Goal: Task Accomplishment & Management: Use online tool/utility

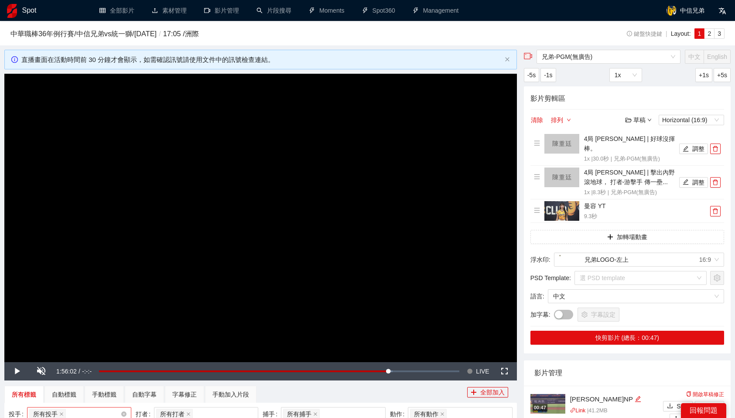
scroll to position [133, 0]
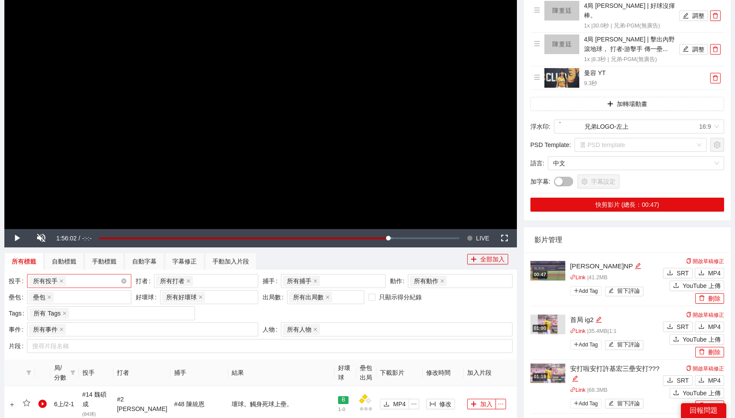
click at [90, 282] on div "所有投手 + 0 ..." at bounding box center [74, 281] width 91 height 12
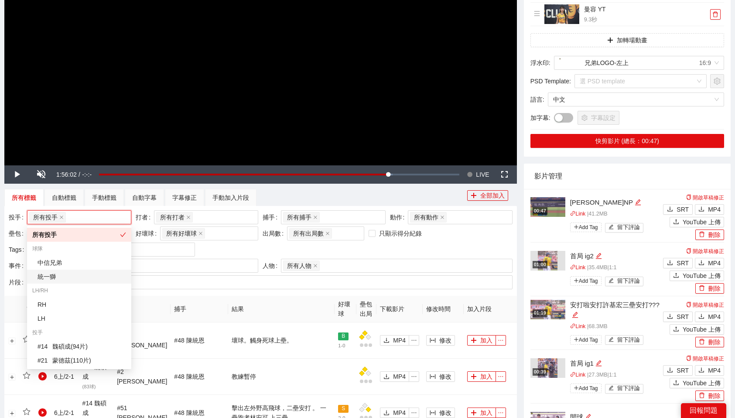
scroll to position [198, 0]
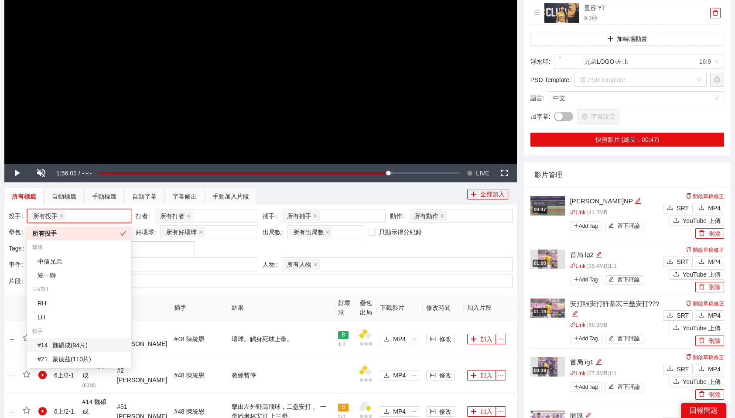
click at [87, 345] on div "# 14 魏碩成 ( 94 片 )" at bounding box center [82, 345] width 89 height 10
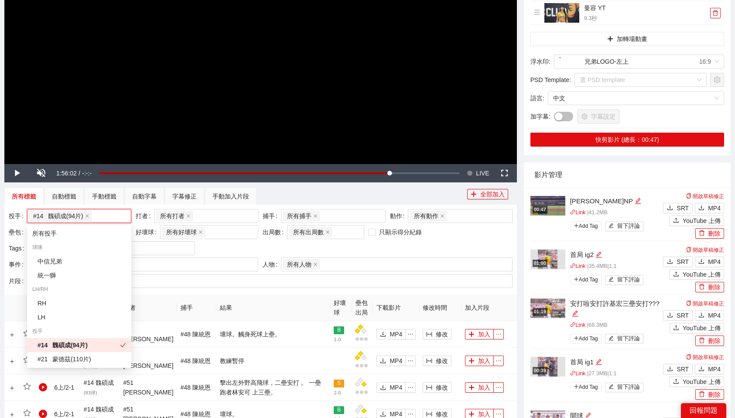
click at [454, 244] on div "投手 # 14 魏碩成 ( 94 片 ) + 0 ... 打者 所有打者 + 0 ... 捕手 所有捕手 + 0 ... 動作 所有動作 壘包 壘包 好壞球 …" at bounding box center [261, 233] width 508 height 48
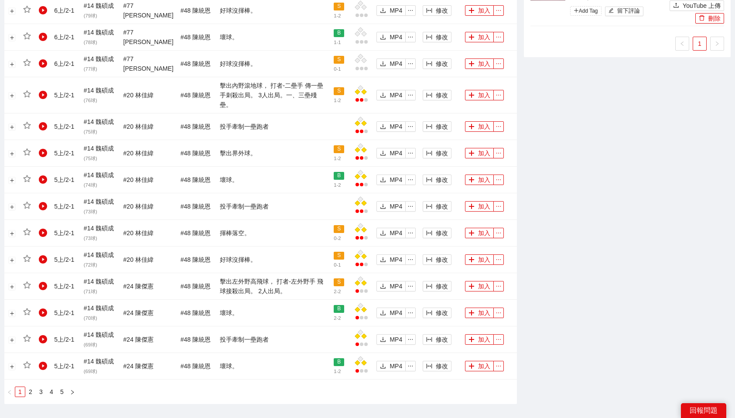
scroll to position [733, 0]
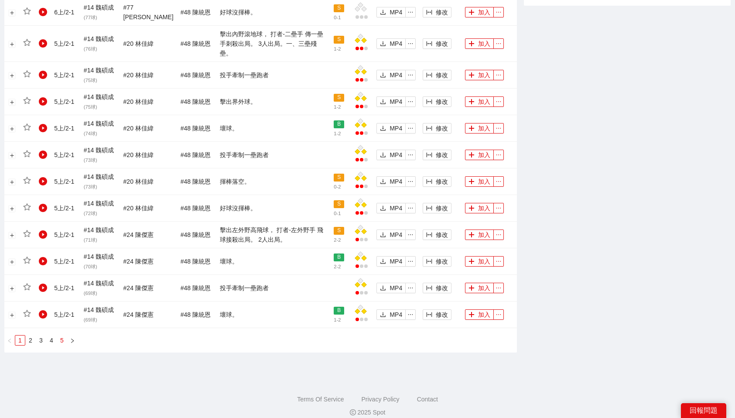
click at [61, 335] on link "5" at bounding box center [62, 340] width 10 height 10
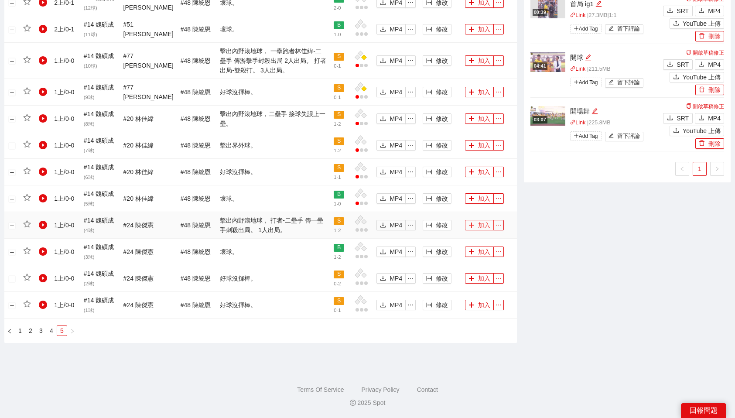
click at [486, 226] on button "加入" at bounding box center [479, 225] width 29 height 10
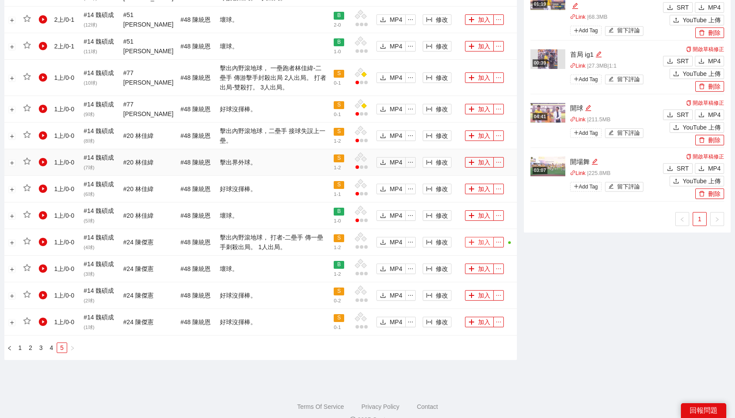
scroll to position [532, 0]
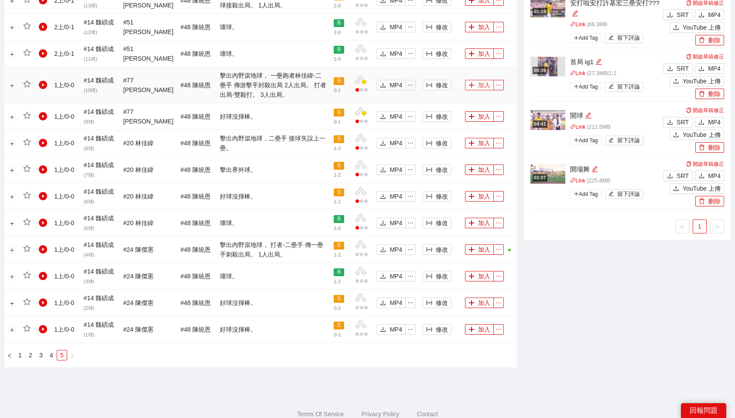
click at [479, 84] on button "加入" at bounding box center [479, 85] width 29 height 10
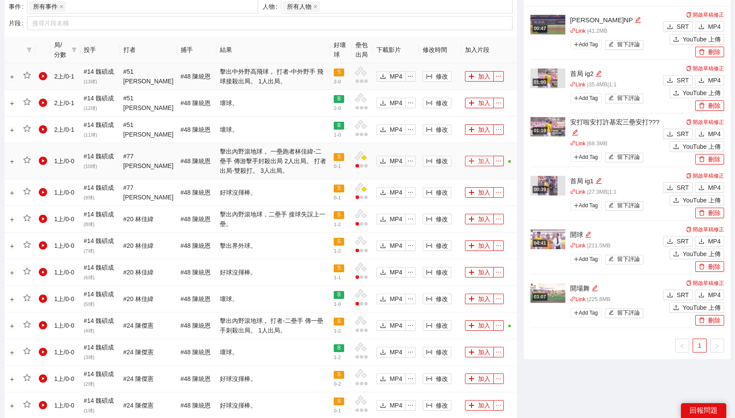
scroll to position [453, 0]
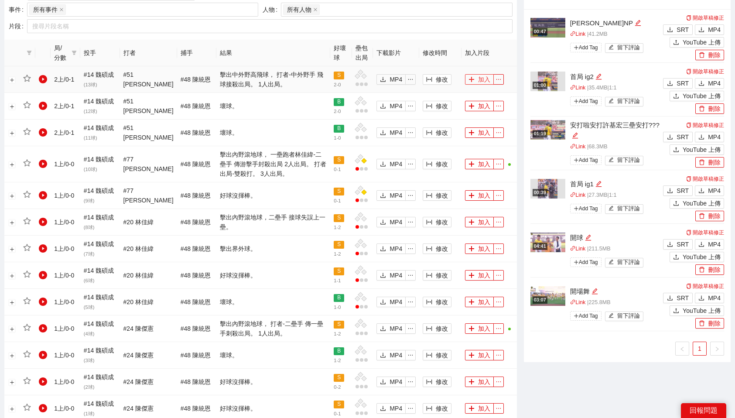
click at [478, 80] on button "加入" at bounding box center [479, 79] width 29 height 10
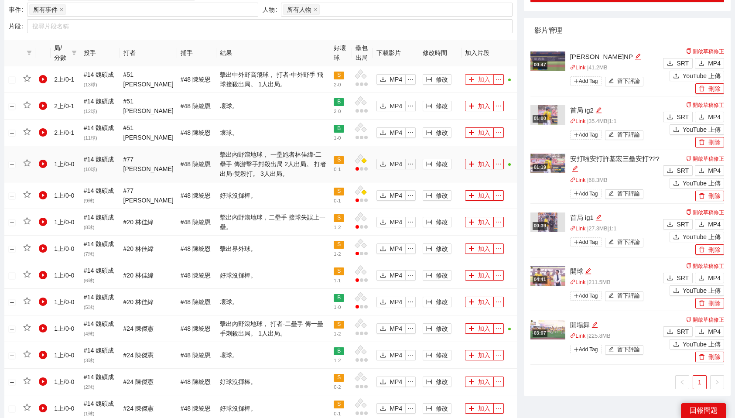
scroll to position [556, 0]
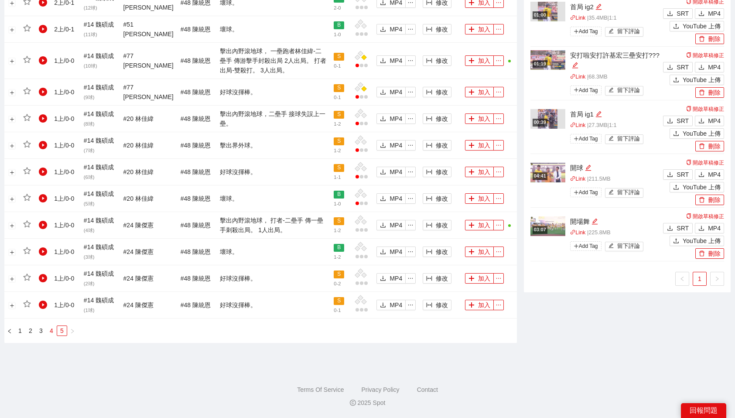
click at [48, 331] on link "4" at bounding box center [52, 331] width 10 height 10
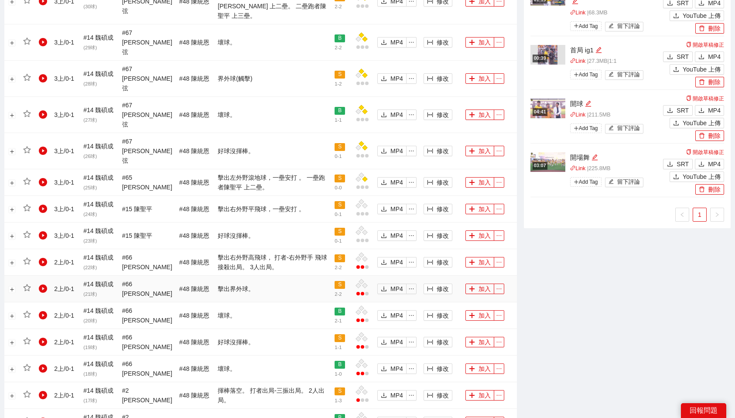
scroll to position [742, 0]
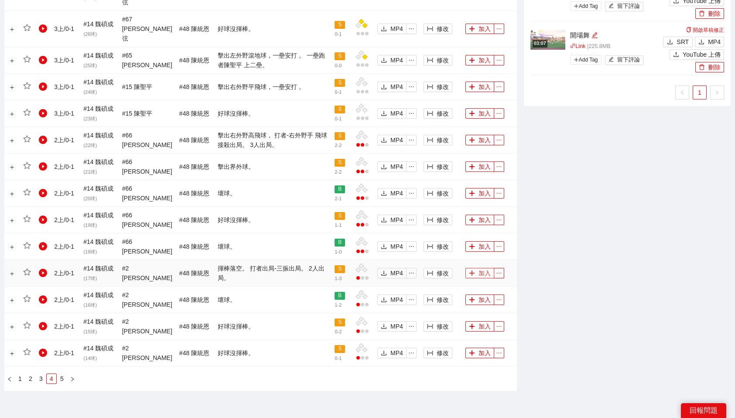
click at [470, 273] on icon "plus" at bounding box center [472, 273] width 5 height 0
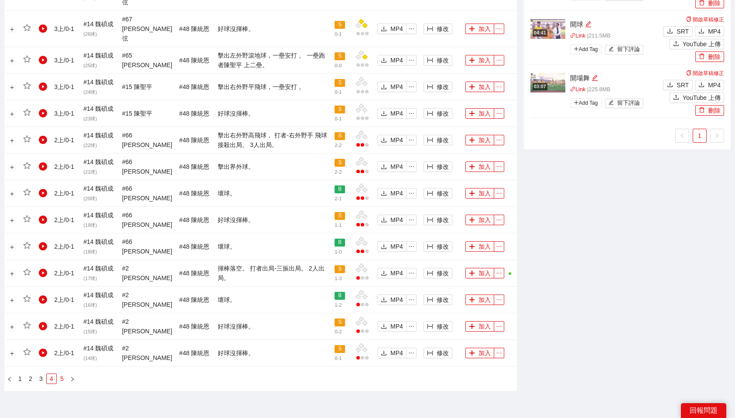
click at [61, 374] on link "5" at bounding box center [62, 379] width 10 height 10
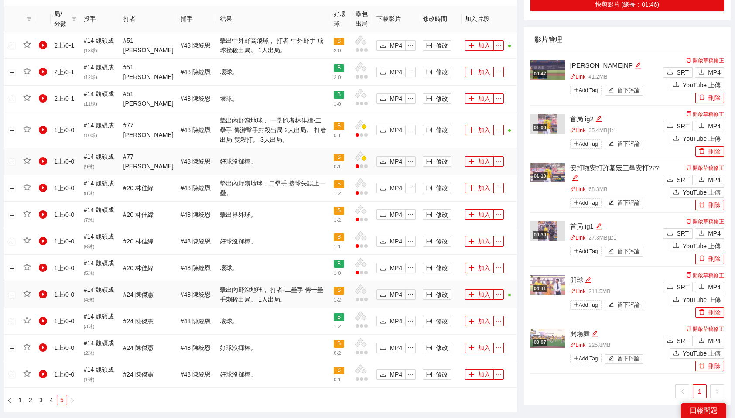
scroll to position [556, 0]
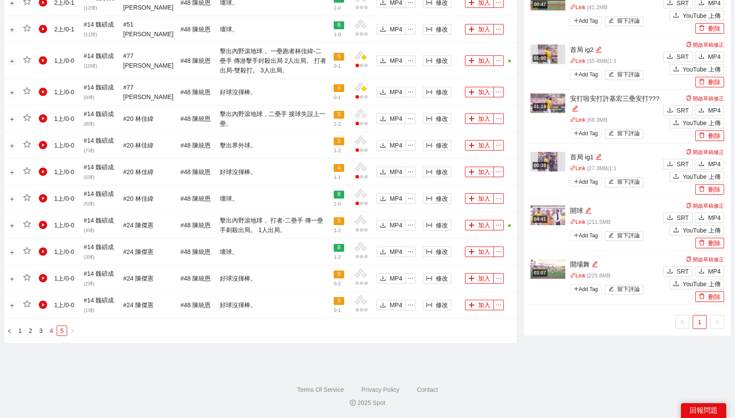
click at [53, 327] on link "4" at bounding box center [52, 331] width 10 height 10
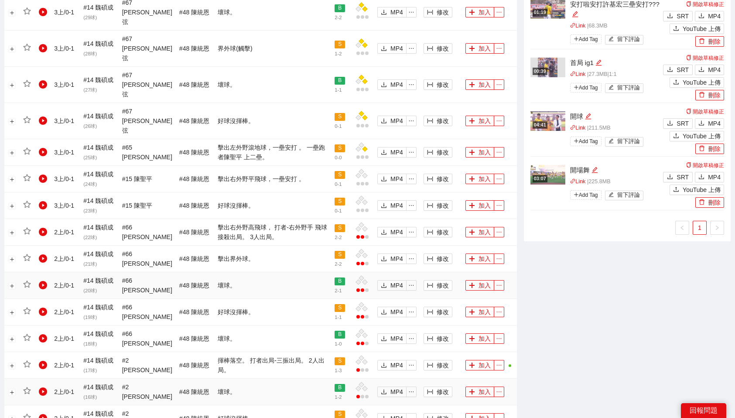
scroll to position [650, 0]
click at [485, 227] on button "加入" at bounding box center [479, 232] width 29 height 10
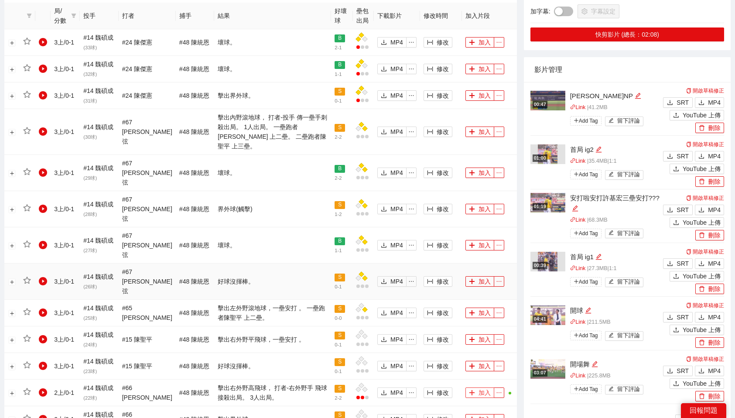
scroll to position [489, 0]
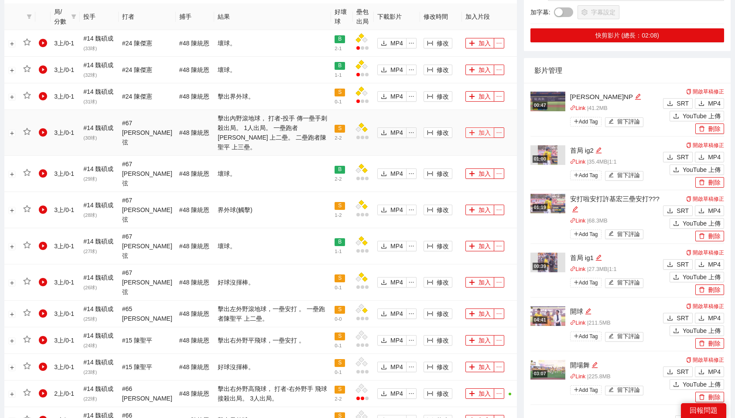
click at [481, 127] on button "加入" at bounding box center [479, 132] width 29 height 10
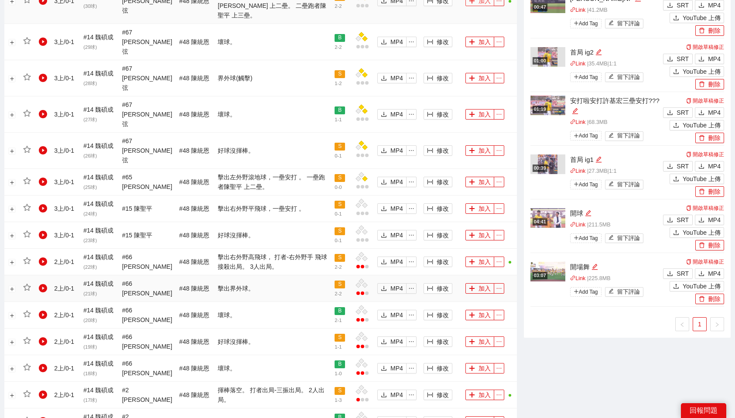
scroll to position [742, 0]
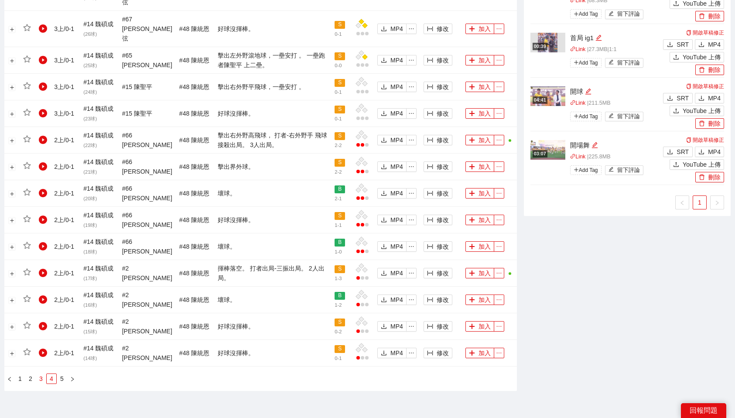
click at [38, 374] on link "3" at bounding box center [41, 379] width 10 height 10
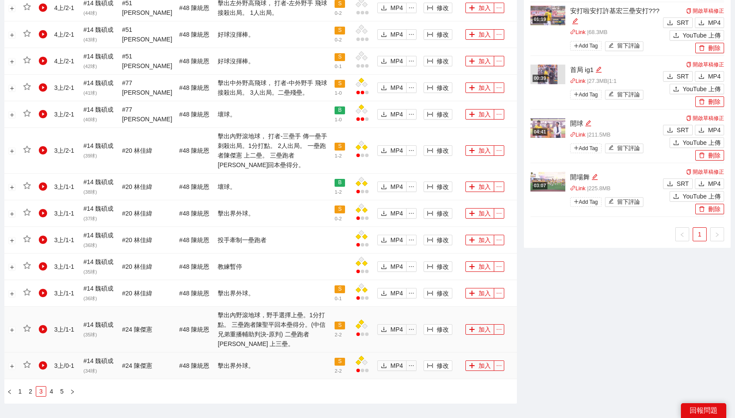
scroll to position [710, 0]
click at [486, 149] on button "加入" at bounding box center [479, 151] width 29 height 10
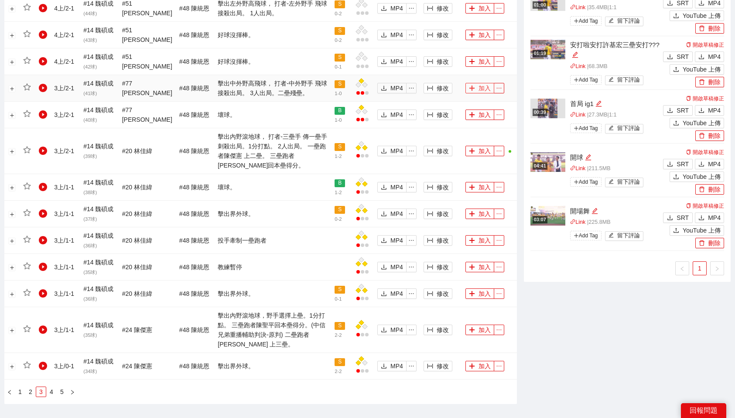
click at [483, 88] on button "加入" at bounding box center [479, 88] width 29 height 10
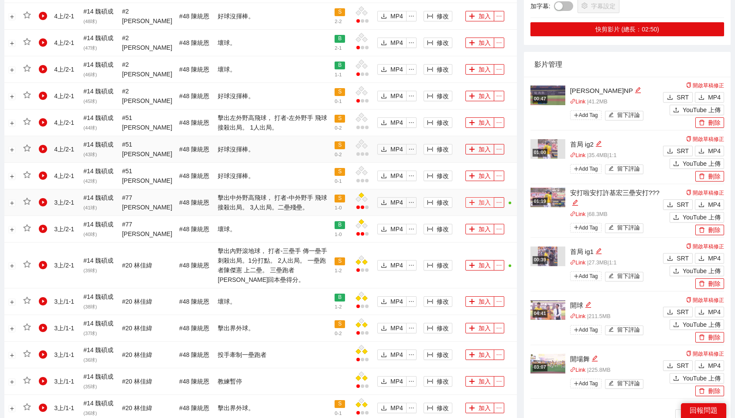
scroll to position [586, 0]
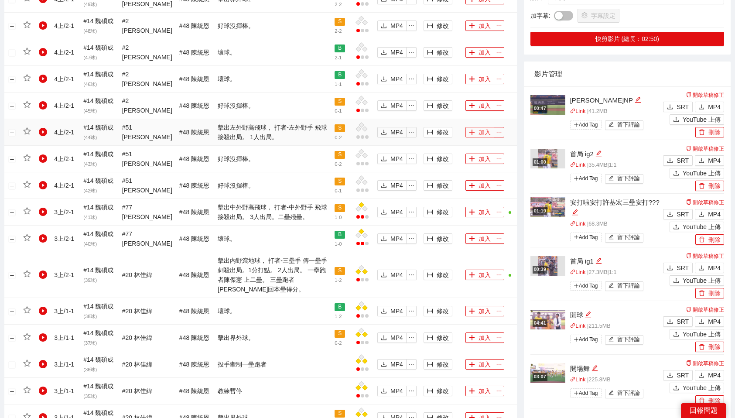
click at [478, 133] on button "加入" at bounding box center [479, 132] width 29 height 10
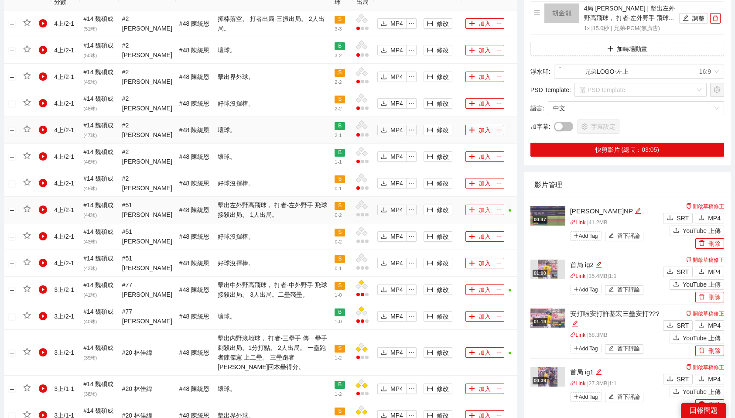
scroll to position [482, 0]
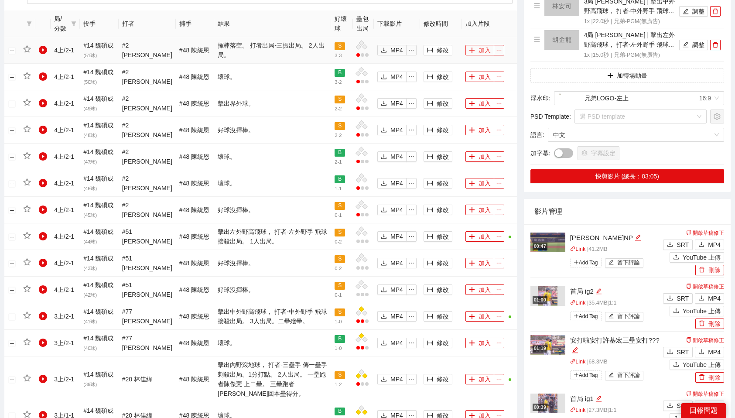
click at [482, 50] on button "加入" at bounding box center [479, 50] width 29 height 10
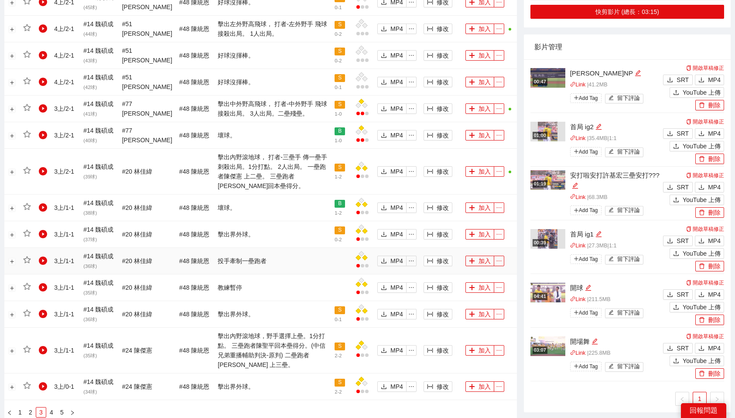
scroll to position [771, 0]
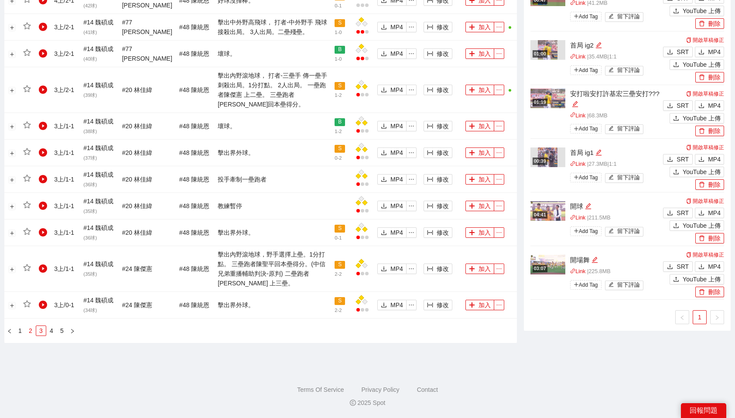
click at [31, 329] on link "2" at bounding box center [31, 331] width 10 height 10
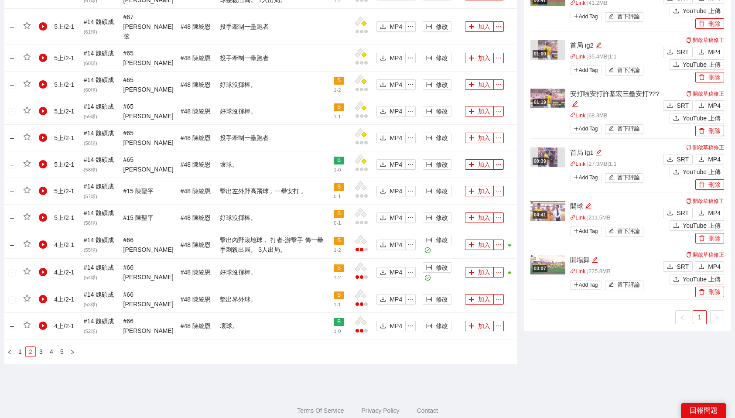
scroll to position [734, 0]
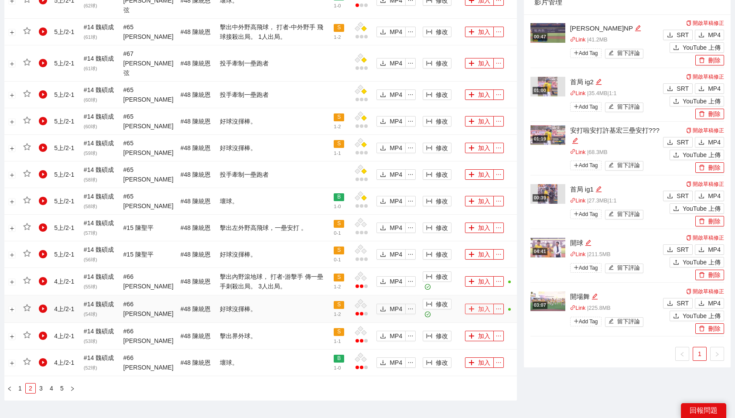
click at [485, 304] on button "加入" at bounding box center [479, 309] width 29 height 10
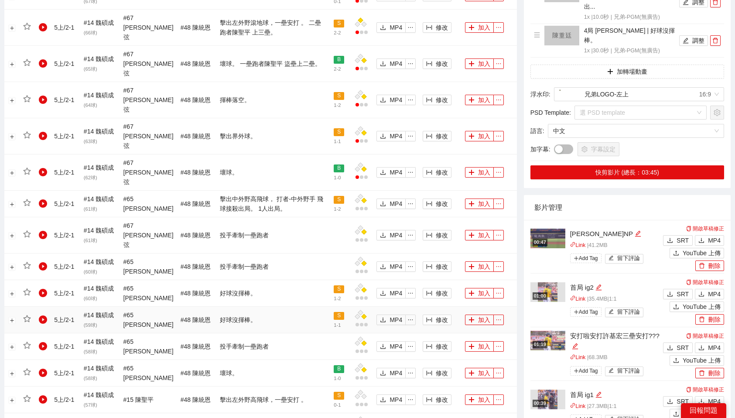
scroll to position [561, 0]
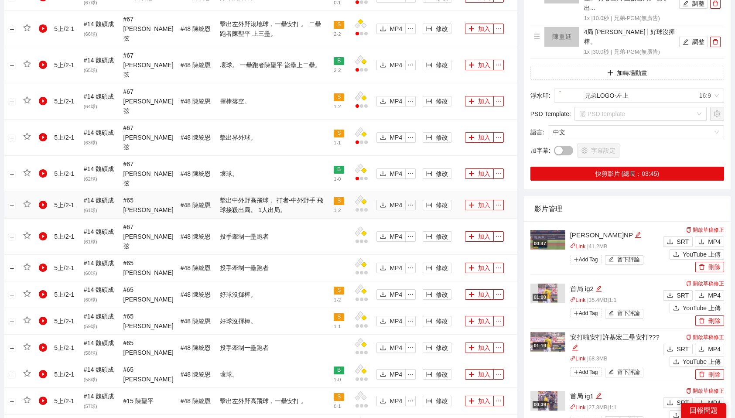
click at [478, 200] on button "加入" at bounding box center [479, 205] width 29 height 10
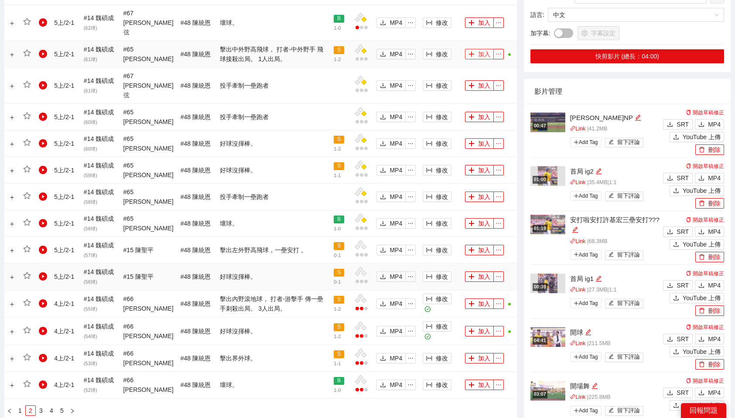
scroll to position [775, 0]
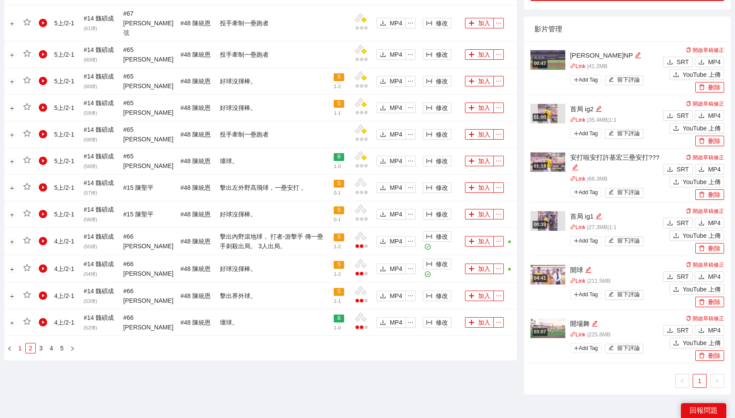
click at [19, 343] on link "1" at bounding box center [20, 348] width 10 height 10
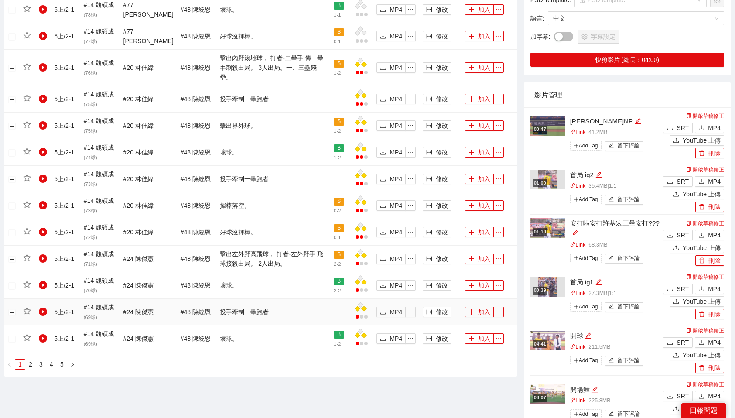
scroll to position [705, 0]
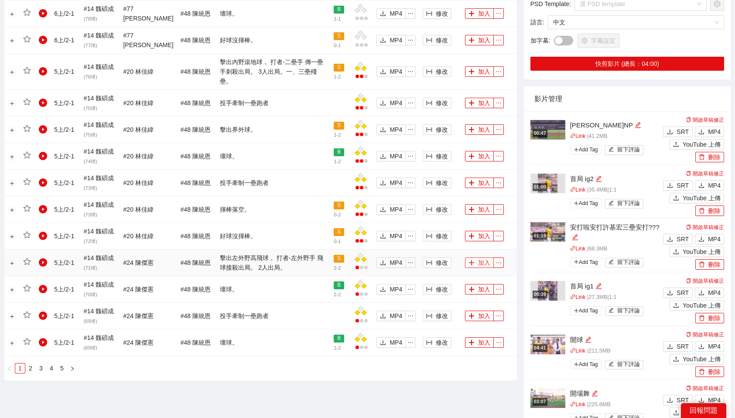
click at [484, 257] on button "加入" at bounding box center [479, 262] width 29 height 10
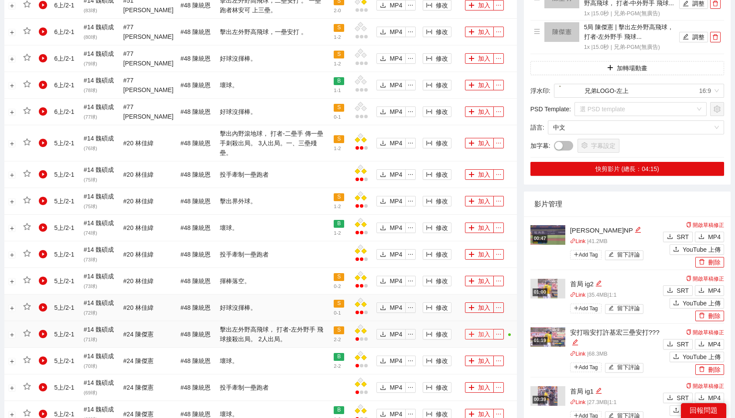
scroll to position [628, 0]
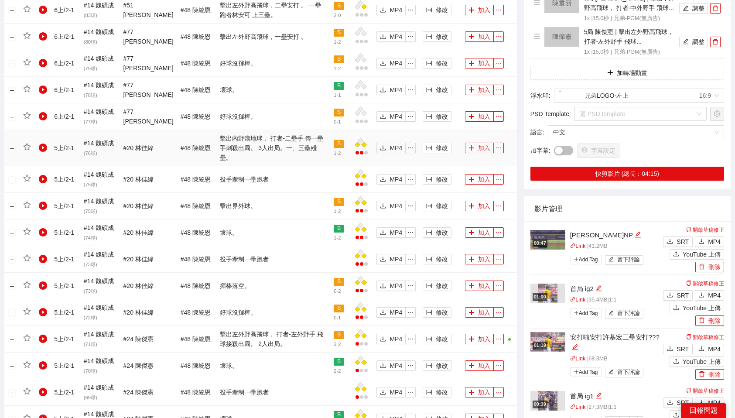
click at [482, 143] on button "加入" at bounding box center [479, 148] width 29 height 10
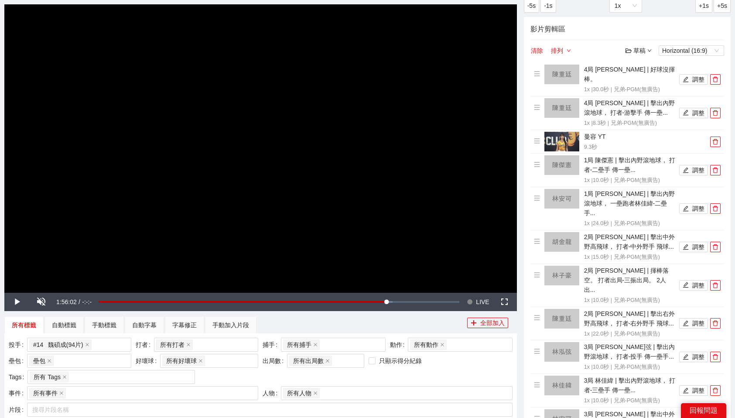
scroll to position [69, 0]
click at [715, 77] on icon "delete" at bounding box center [715, 80] width 6 height 6
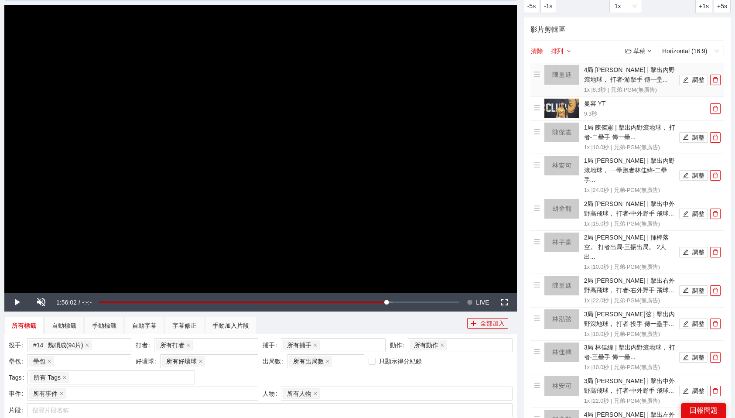
click at [715, 72] on li "4局 [PERSON_NAME] | 擊出內野滾地球， 打者-游擊手 傳一壘... 1x | 8.3 秒 | 兄弟-PGM(無廣告) 調整" at bounding box center [627, 80] width 187 height 30
click at [717, 81] on icon "delete" at bounding box center [715, 80] width 6 height 6
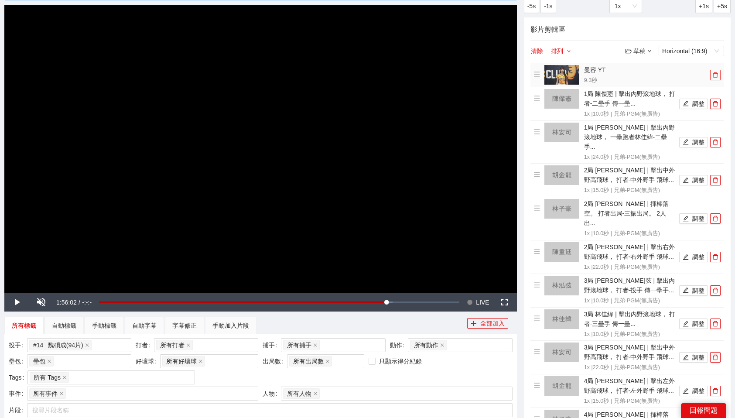
click at [716, 77] on icon "delete" at bounding box center [715, 75] width 5 height 6
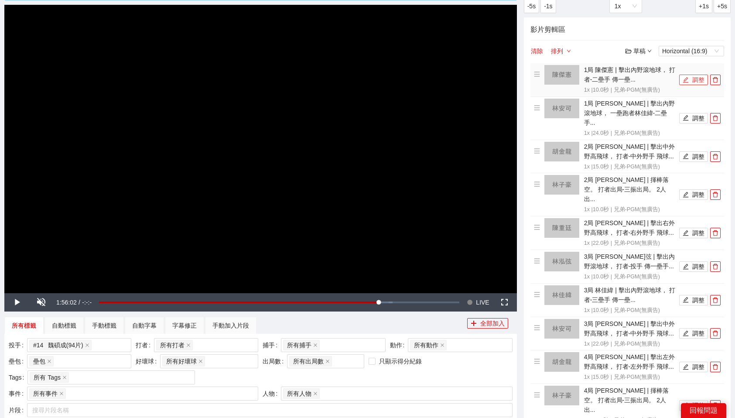
click at [697, 80] on button "調整" at bounding box center [693, 80] width 29 height 10
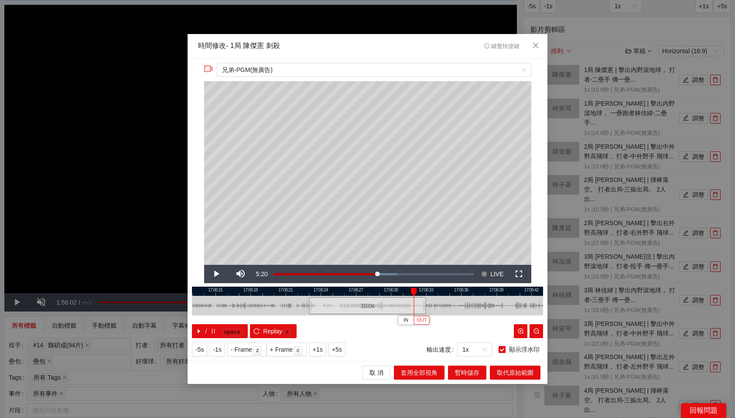
click at [424, 319] on span "OUT" at bounding box center [422, 320] width 10 height 8
click at [522, 374] on span "取代原始範圍" at bounding box center [515, 373] width 37 height 10
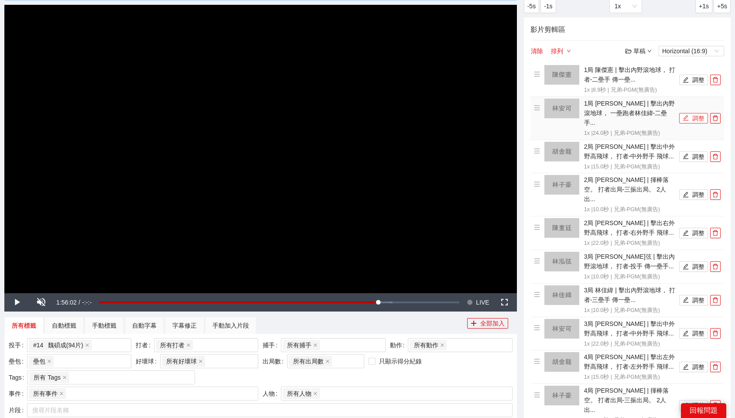
click at [694, 116] on button "調整" at bounding box center [693, 118] width 29 height 10
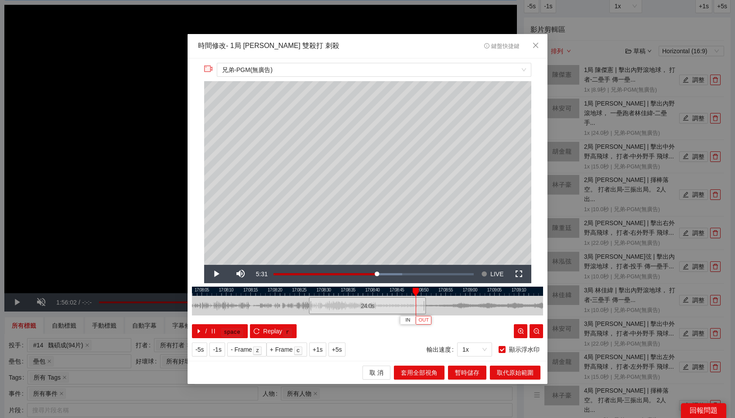
click at [426, 321] on span "OUT" at bounding box center [424, 320] width 10 height 8
click at [510, 372] on span "取代原始範圍" at bounding box center [515, 373] width 37 height 10
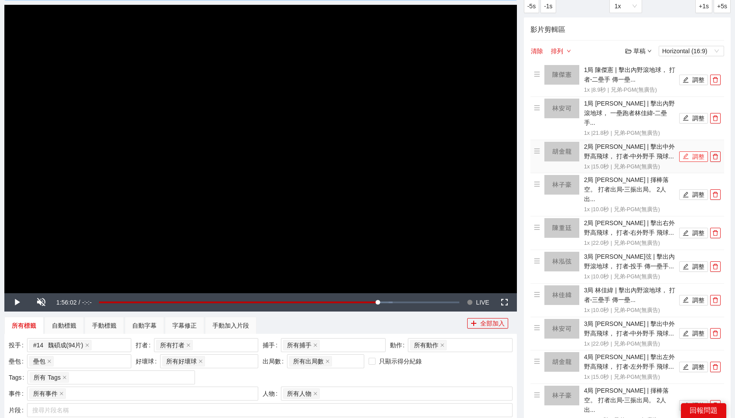
click at [699, 151] on button "調整" at bounding box center [693, 156] width 29 height 10
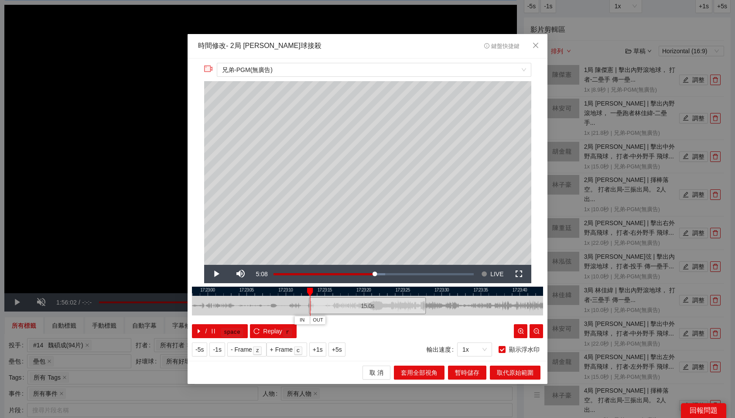
click at [309, 288] on div at bounding box center [310, 291] width 6 height 9
drag, startPoint x: 444, startPoint y: 291, endPoint x: 470, endPoint y: 291, distance: 25.7
click at [470, 291] on div at bounding box center [471, 291] width 6 height 9
drag, startPoint x: 489, startPoint y: 292, endPoint x: 511, endPoint y: 292, distance: 22.2
click at [511, 292] on div at bounding box center [511, 291] width 6 height 9
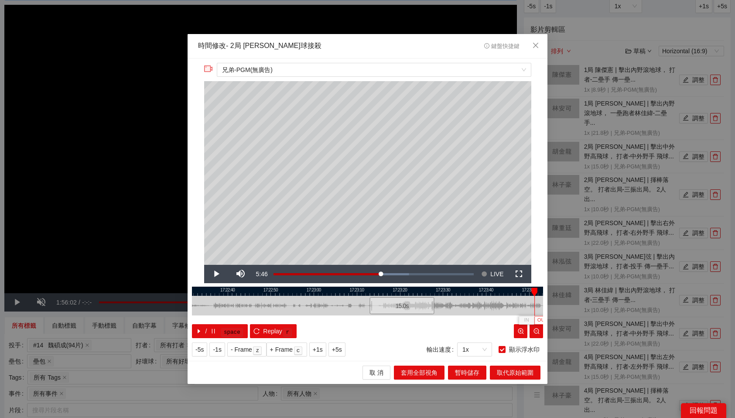
click at [539, 318] on span "OUT" at bounding box center [542, 320] width 10 height 8
click at [509, 375] on span "取代原始範圍" at bounding box center [515, 373] width 37 height 10
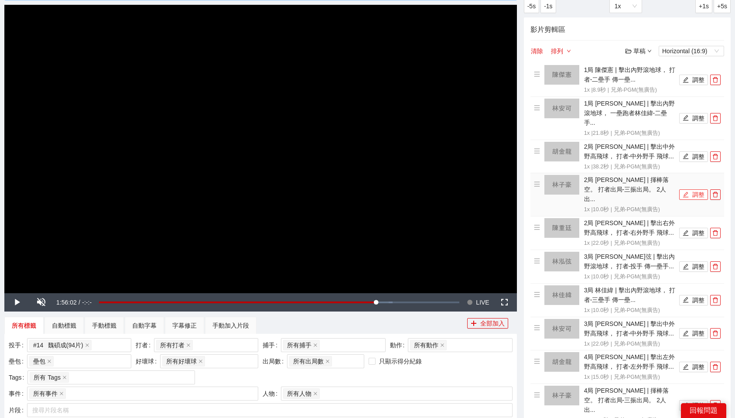
click at [691, 189] on button "調整" at bounding box center [693, 194] width 29 height 10
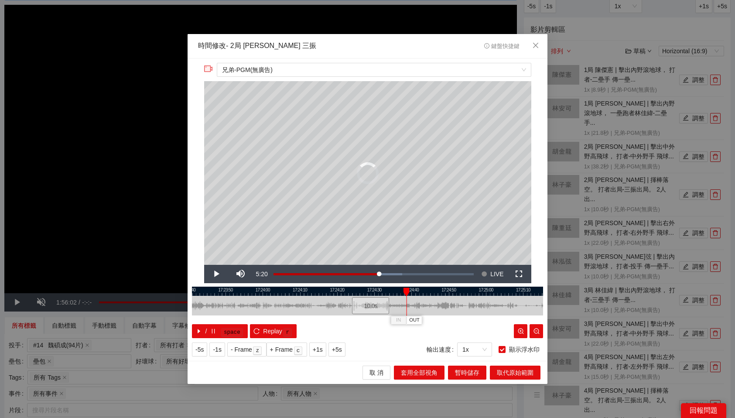
drag, startPoint x: 369, startPoint y: 290, endPoint x: 405, endPoint y: 294, distance: 36.0
click at [405, 294] on div at bounding box center [406, 291] width 6 height 9
click at [424, 290] on div at bounding box center [367, 291] width 351 height 9
click at [415, 287] on div at bounding box center [367, 291] width 351 height 9
click at [409, 288] on div at bounding box center [367, 291] width 351 height 9
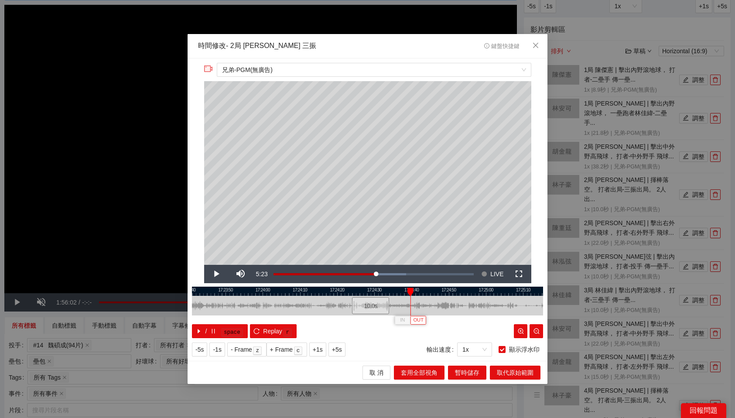
click at [422, 320] on span "OUT" at bounding box center [418, 320] width 10 height 8
click at [510, 372] on span "取代原始範圍" at bounding box center [515, 373] width 37 height 10
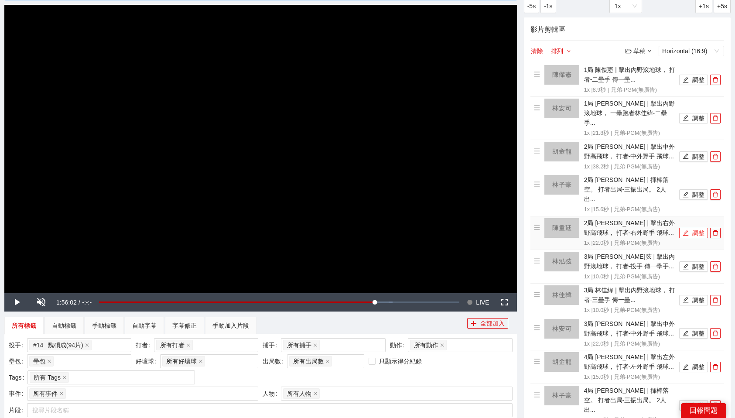
click at [696, 228] on button "調整" at bounding box center [693, 233] width 29 height 10
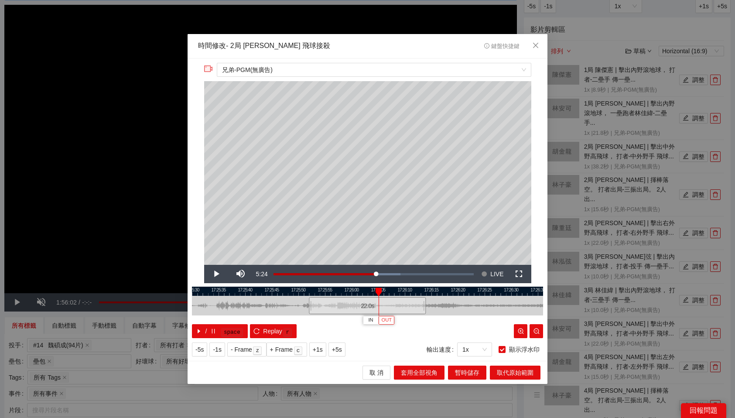
click at [386, 317] on span "OUT" at bounding box center [387, 320] width 10 height 8
click at [514, 374] on span "取代原始範圍" at bounding box center [515, 373] width 37 height 10
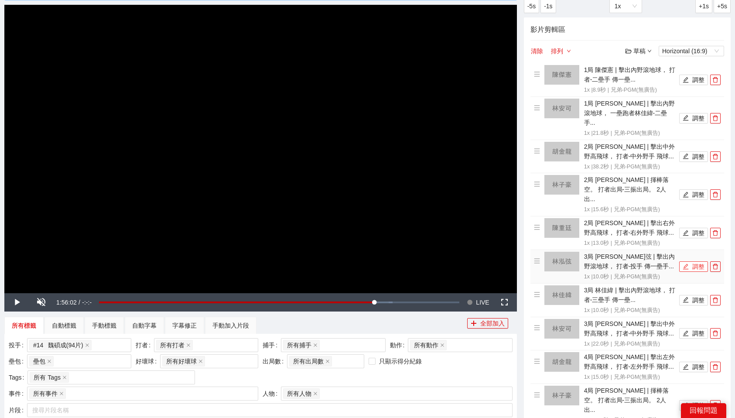
click at [689, 261] on button "調整" at bounding box center [693, 266] width 29 height 10
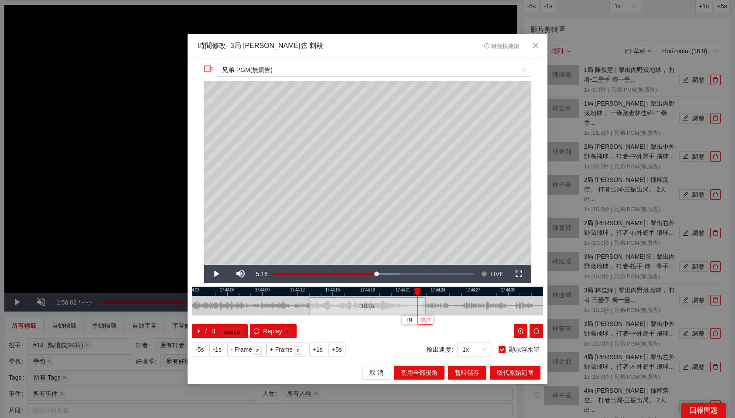
click at [425, 320] on span "OUT" at bounding box center [425, 320] width 10 height 8
click at [514, 372] on span "取代原始範圍" at bounding box center [515, 373] width 37 height 10
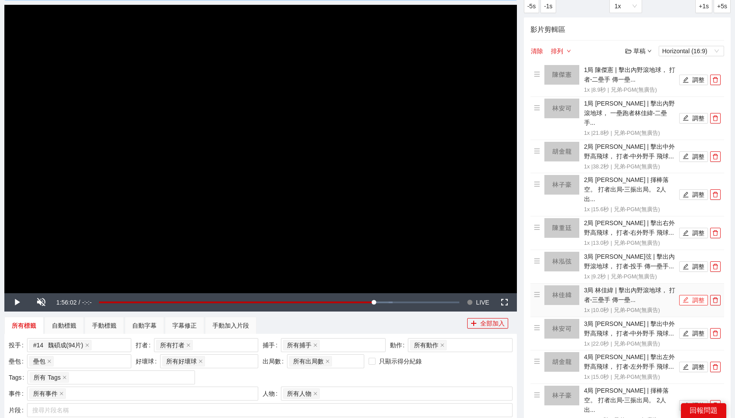
click at [697, 295] on button "調整" at bounding box center [693, 300] width 29 height 10
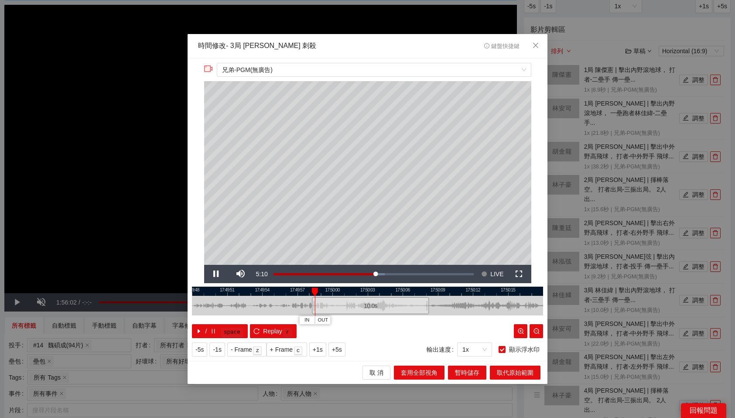
click at [352, 308] on div "10.0 s" at bounding box center [370, 305] width 117 height 17
click at [421, 320] on button "OUT" at bounding box center [428, 320] width 16 height 8
click at [516, 369] on span "取代原始範圍" at bounding box center [515, 373] width 37 height 10
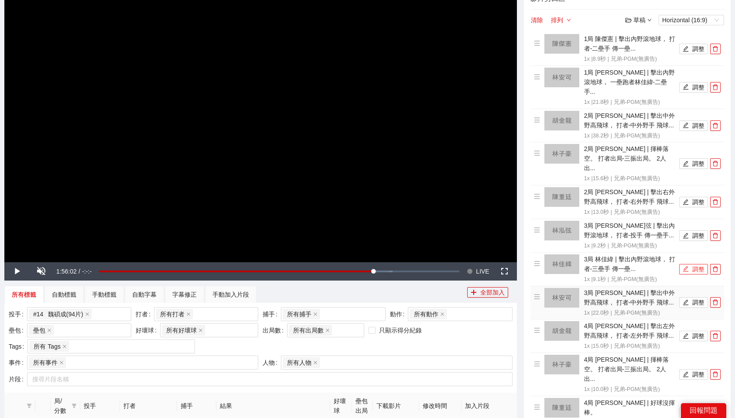
scroll to position [100, 0]
click at [697, 297] on button "調整" at bounding box center [693, 302] width 29 height 10
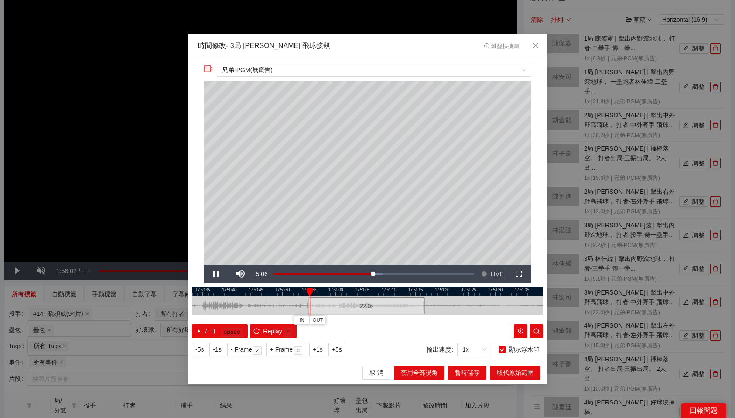
click at [381, 310] on div "22.0 s" at bounding box center [366, 305] width 117 height 17
click at [387, 321] on button "OUT" at bounding box center [380, 320] width 16 height 8
drag, startPoint x: 376, startPoint y: 291, endPoint x: 410, endPoint y: 294, distance: 33.3
click at [410, 294] on div at bounding box center [408, 291] width 6 height 9
click at [514, 371] on span "取代原始範圍" at bounding box center [515, 373] width 37 height 10
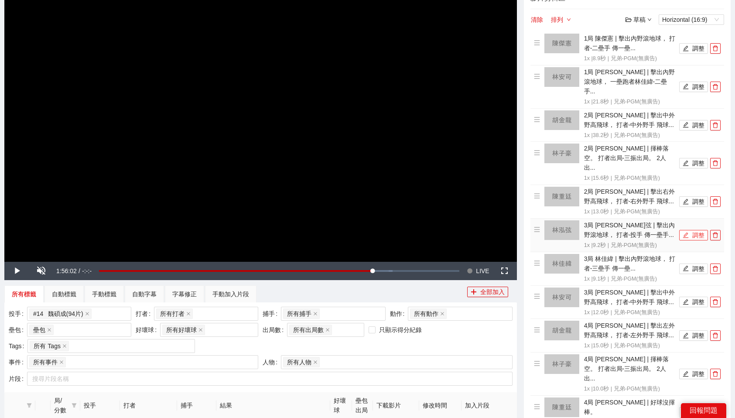
click at [697, 230] on button "調整" at bounding box center [693, 235] width 29 height 10
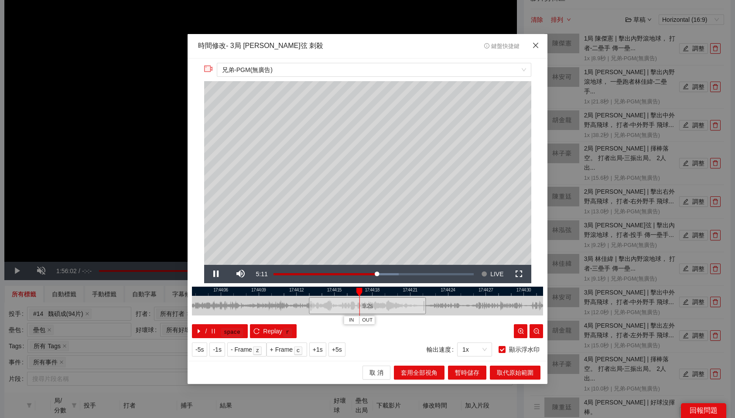
click at [537, 73] on div "**********" at bounding box center [368, 209] width 360 height 303
click at [535, 45] on icon "close" at bounding box center [535, 44] width 5 height 5
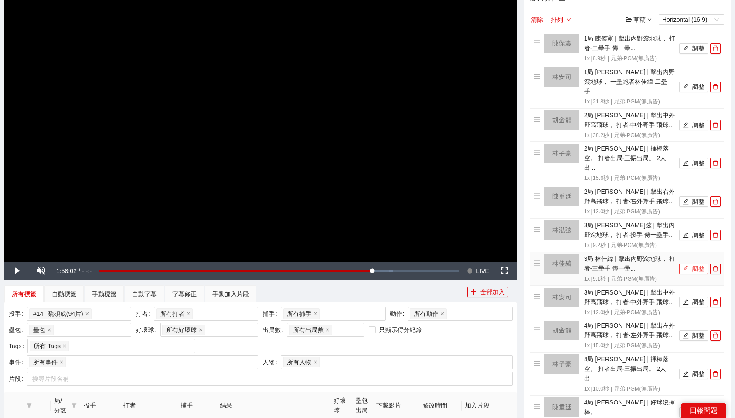
click at [699, 263] on button "調整" at bounding box center [693, 268] width 29 height 10
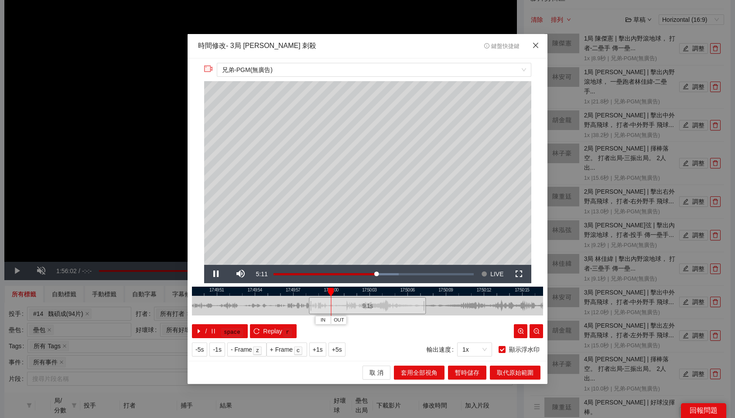
click at [533, 50] on span "Close" at bounding box center [536, 46] width 24 height 24
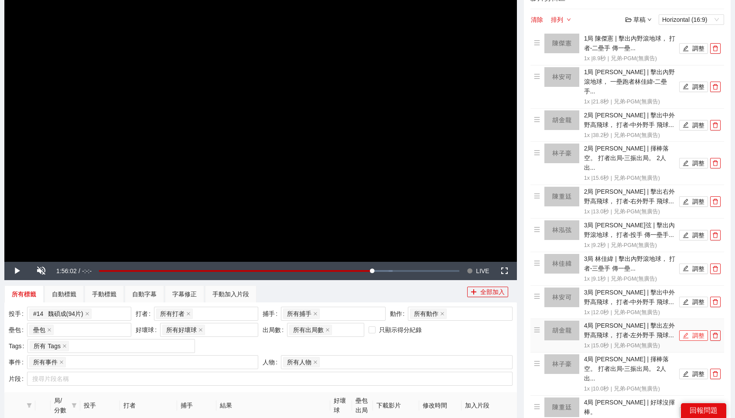
click at [692, 330] on button "調整" at bounding box center [693, 335] width 29 height 10
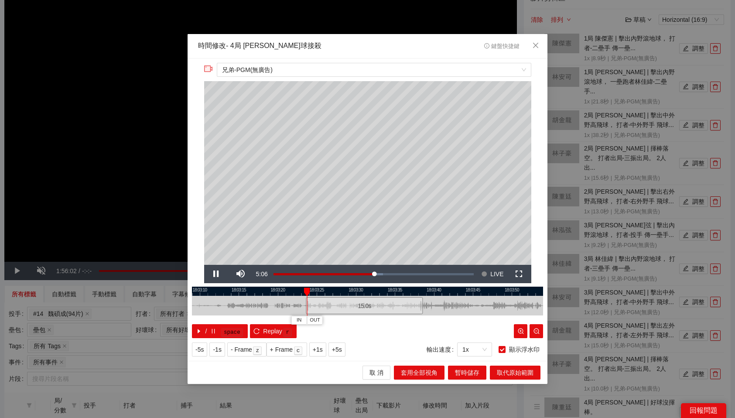
click at [365, 300] on div "15.0 s" at bounding box center [364, 305] width 117 height 17
click at [406, 321] on span "OUT" at bounding box center [403, 320] width 10 height 8
click at [510, 369] on span "取代原始範圍" at bounding box center [515, 373] width 37 height 10
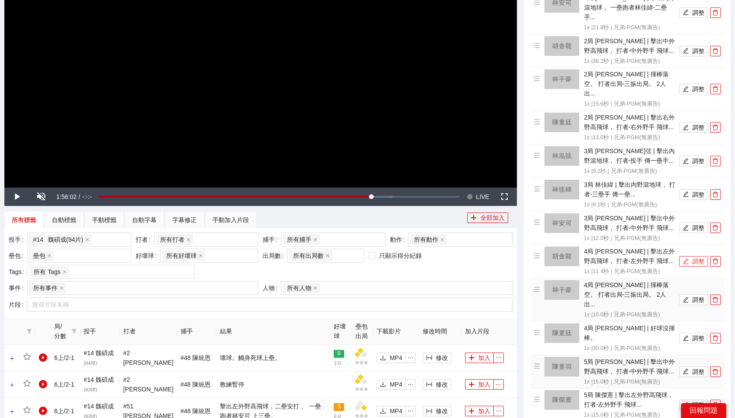
scroll to position [177, 0]
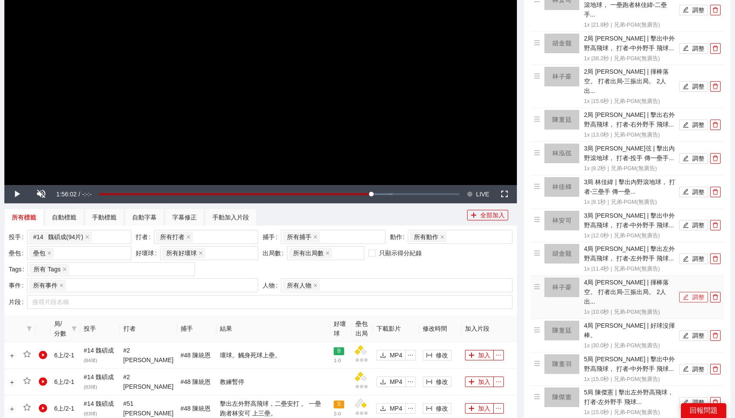
click at [692, 292] on button "調整" at bounding box center [693, 297] width 29 height 10
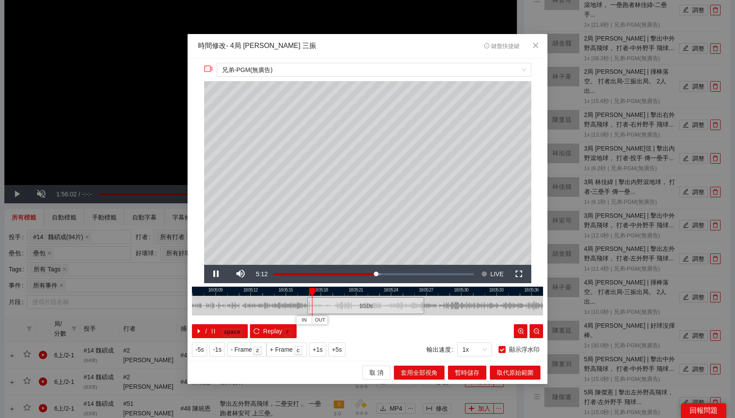
click at [386, 307] on div "10.0 s" at bounding box center [365, 305] width 117 height 17
drag, startPoint x: 342, startPoint y: 290, endPoint x: 457, endPoint y: 293, distance: 115.2
click at [457, 293] on div at bounding box center [457, 291] width 6 height 9
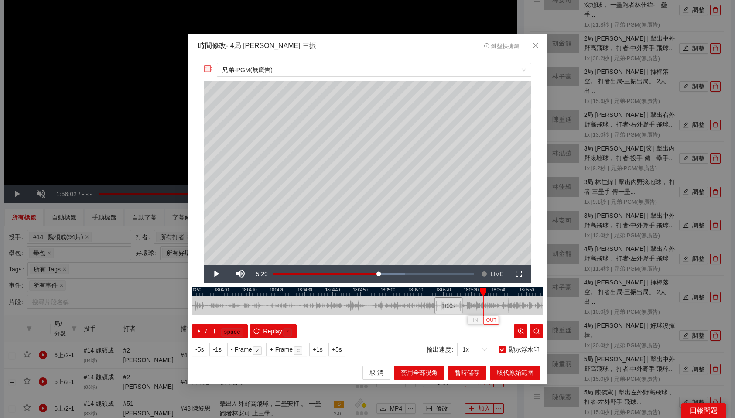
click at [497, 320] on button "OUT" at bounding box center [491, 320] width 16 height 8
click at [522, 372] on span "取代原始範圍" at bounding box center [515, 373] width 37 height 10
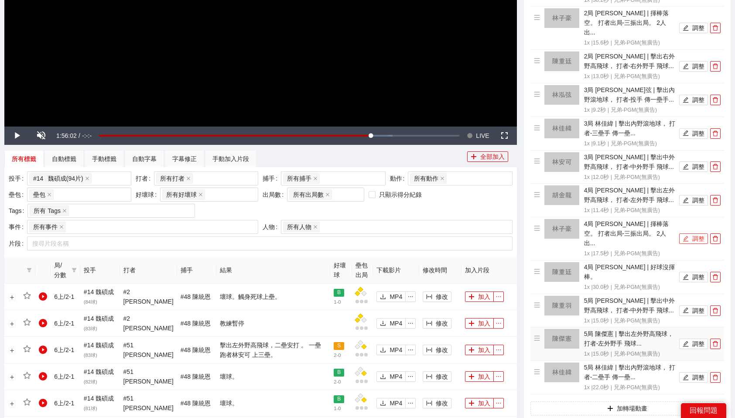
scroll to position [236, 0]
click at [690, 271] on button "調整" at bounding box center [693, 276] width 29 height 10
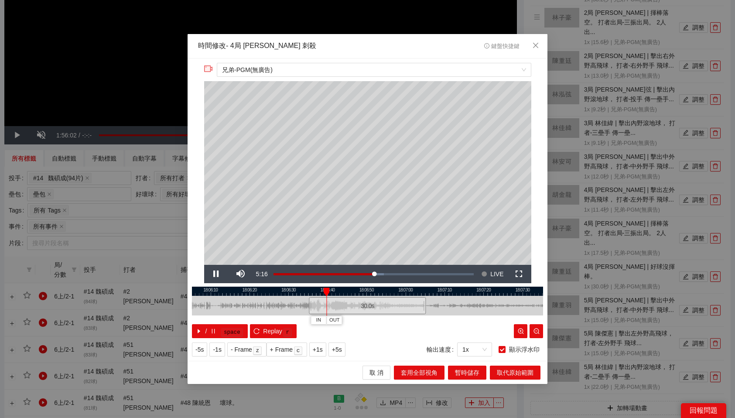
click at [397, 294] on div at bounding box center [367, 291] width 351 height 9
click at [536, 42] on icon "close" at bounding box center [535, 45] width 7 height 7
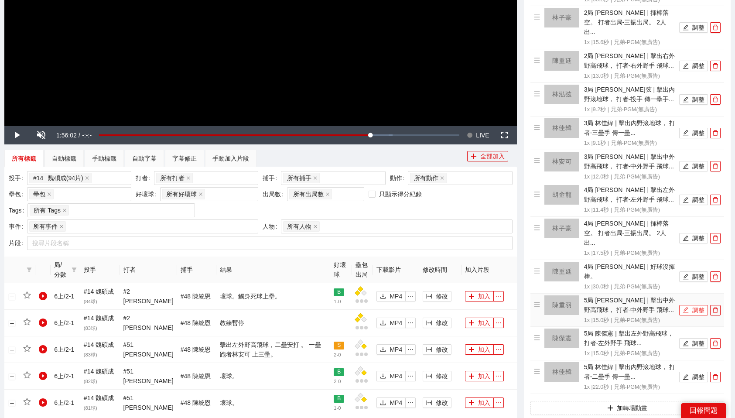
click at [690, 305] on button "調整" at bounding box center [693, 310] width 29 height 10
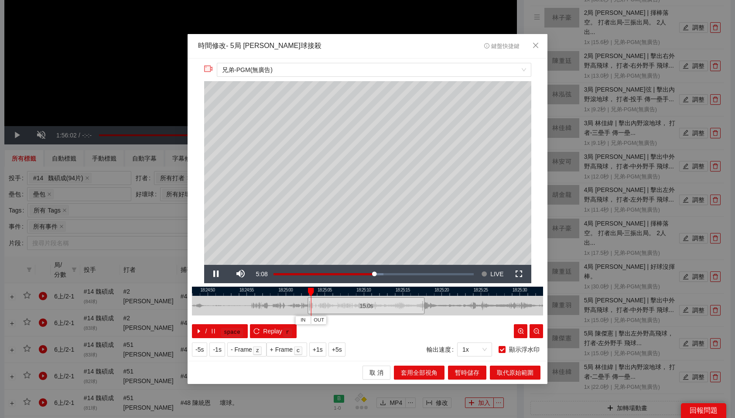
click at [379, 311] on div "15.0 s" at bounding box center [365, 305] width 117 height 17
click at [393, 320] on span "OUT" at bounding box center [389, 320] width 10 height 8
click at [522, 376] on span "取代原始範圍" at bounding box center [515, 373] width 37 height 10
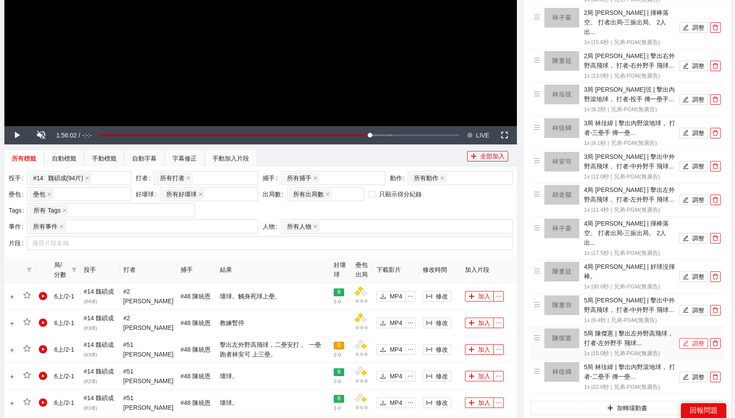
click at [693, 338] on button "調整" at bounding box center [693, 343] width 29 height 10
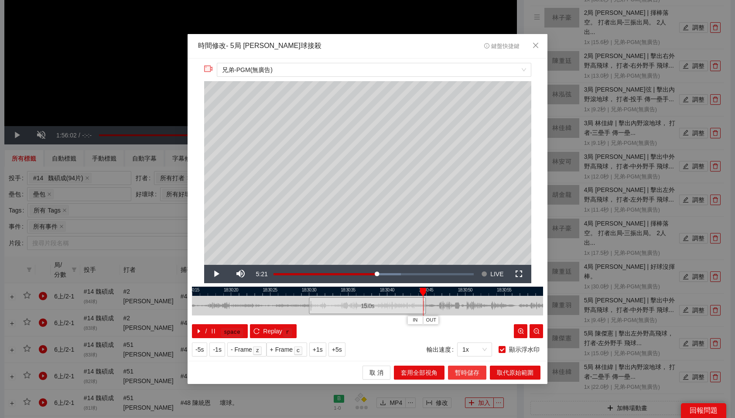
click at [479, 372] on span "暫時儲存" at bounding box center [467, 373] width 24 height 10
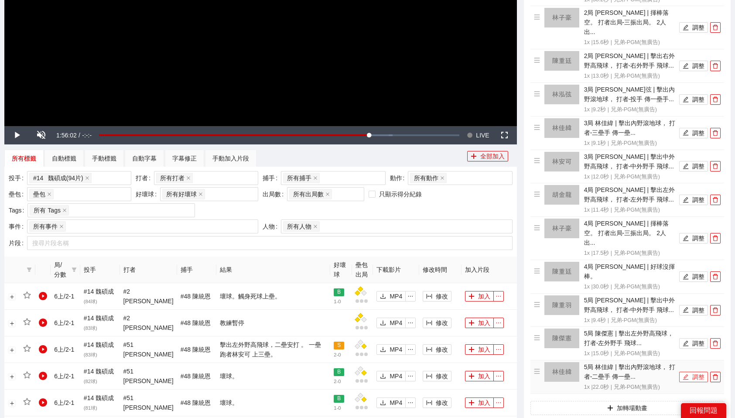
click at [698, 372] on button "調整" at bounding box center [693, 377] width 29 height 10
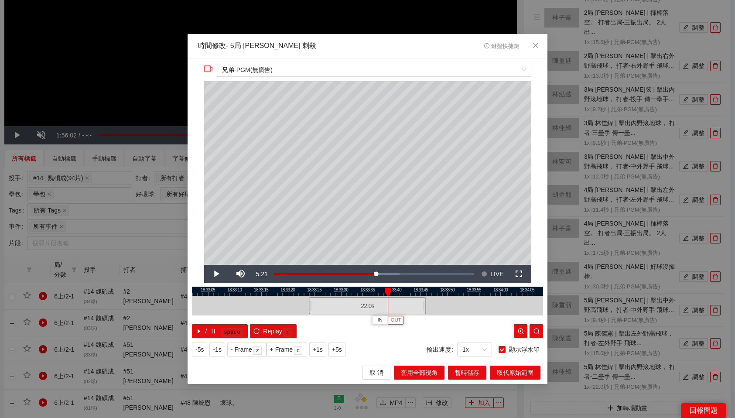
click at [398, 320] on span "OUT" at bounding box center [396, 320] width 10 height 8
click at [515, 373] on span "取代原始範圍" at bounding box center [515, 373] width 37 height 10
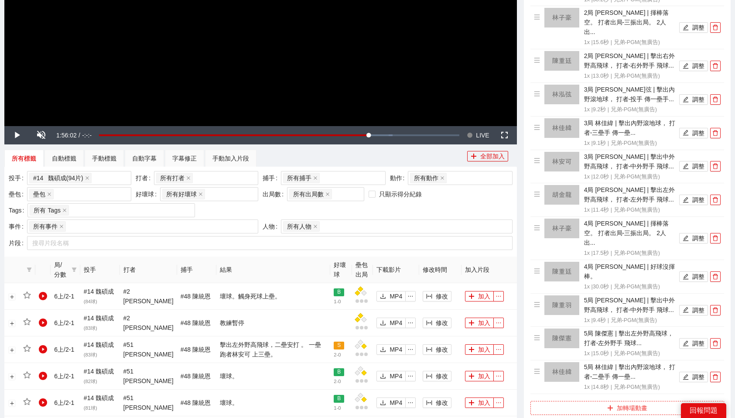
click at [669, 401] on button "加轉場動畫" at bounding box center [627, 408] width 194 height 14
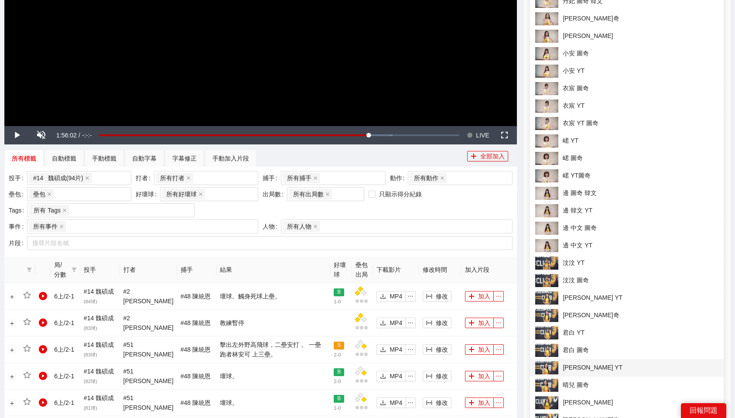
click at [608, 365] on span "[PERSON_NAME] YT" at bounding box center [626, 367] width 183 height 13
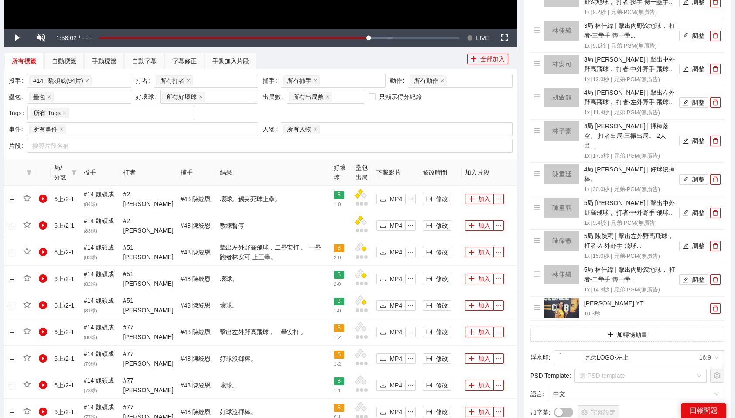
scroll to position [333, 0]
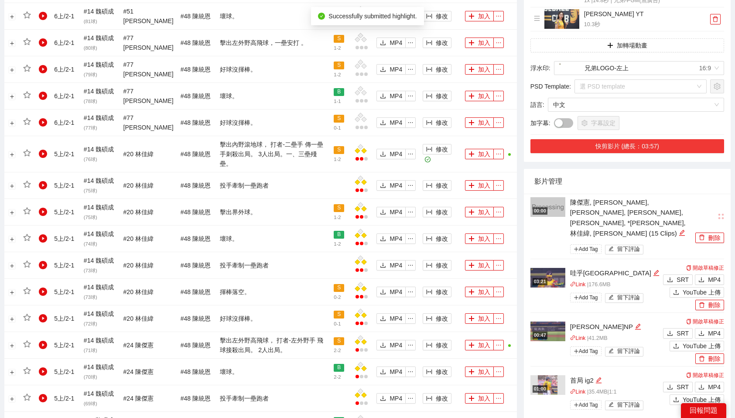
scroll to position [623, 0]
click at [679, 229] on icon "edit" at bounding box center [682, 232] width 7 height 7
type textarea "**********"
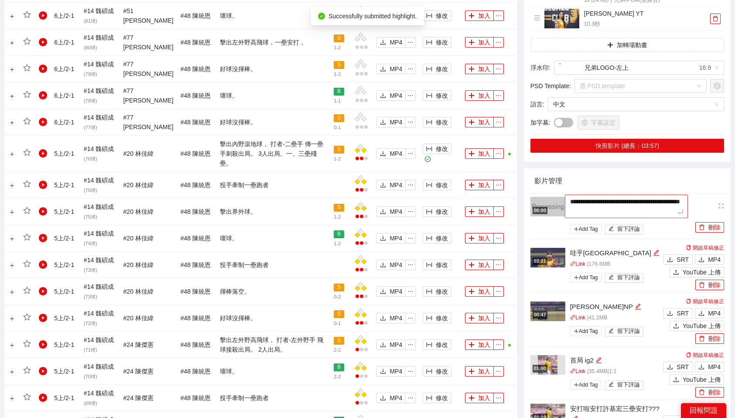
click at [650, 195] on textarea "**********" at bounding box center [626, 207] width 123 height 24
type textarea "*"
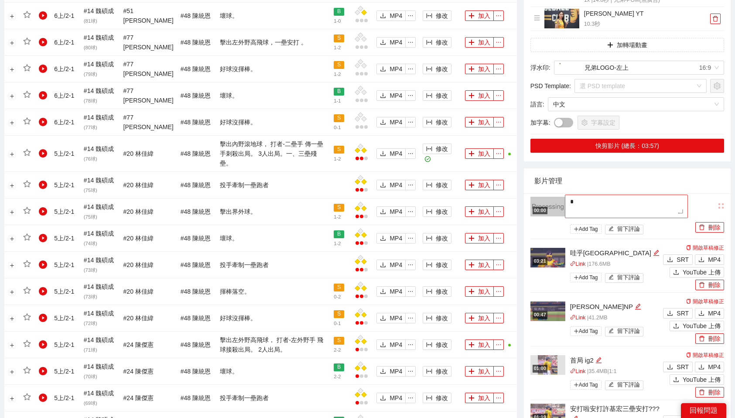
type textarea "**"
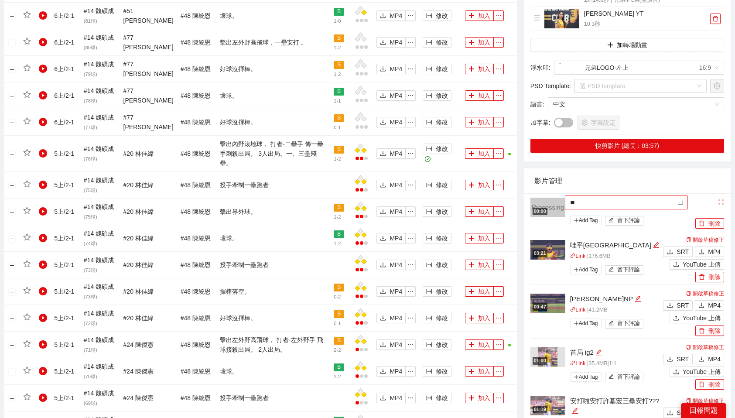
type textarea "***"
type textarea "*"
type textarea "**"
type textarea "***"
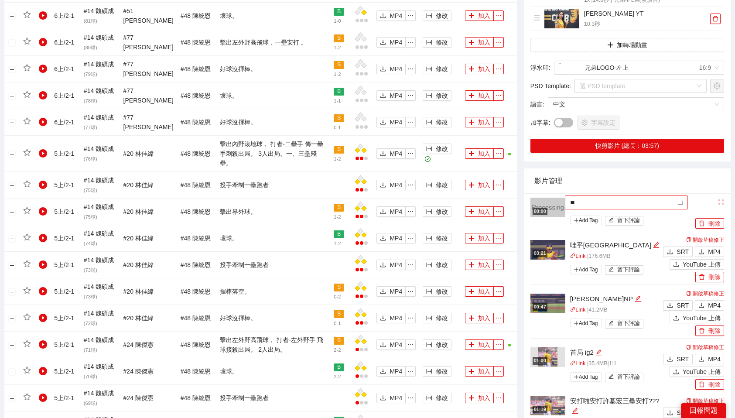
type textarea "***"
type textarea "****"
type textarea "**"
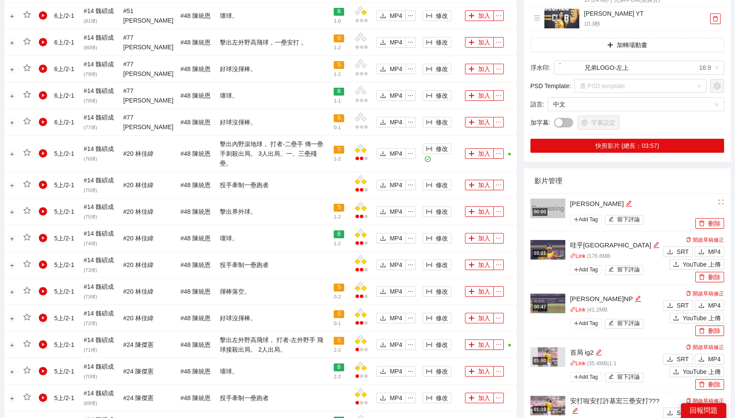
click at [620, 168] on div "影片管理" at bounding box center [627, 180] width 186 height 25
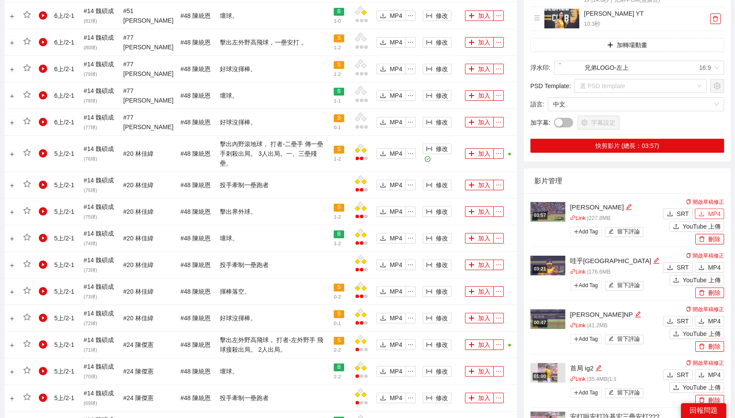
click at [717, 209] on span "MP4" at bounding box center [714, 214] width 13 height 10
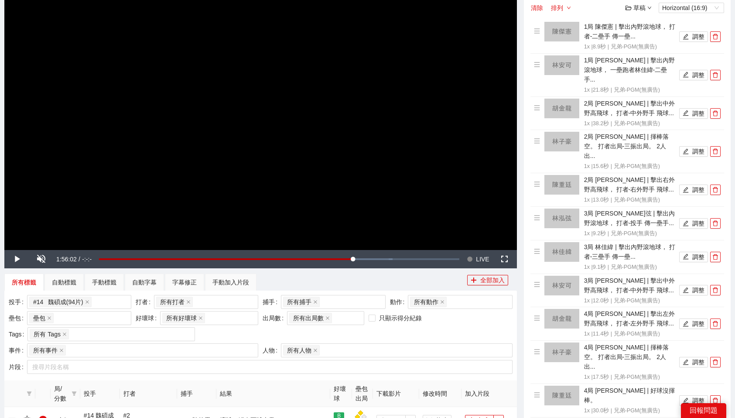
scroll to position [109, 0]
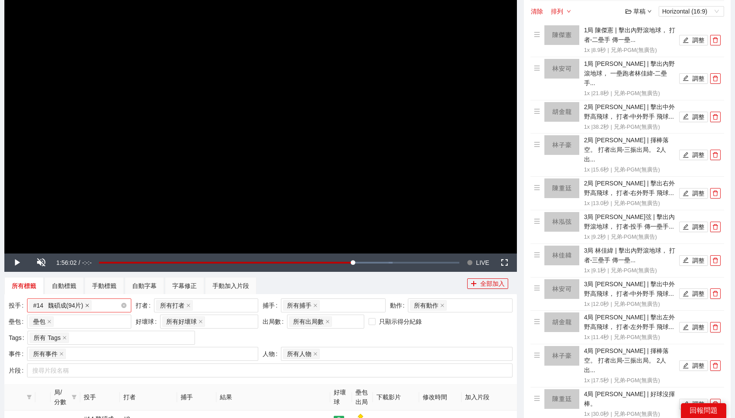
click at [88, 304] on icon "close" at bounding box center [87, 305] width 4 height 4
click at [123, 305] on div "投手" at bounding box center [79, 305] width 104 height 14
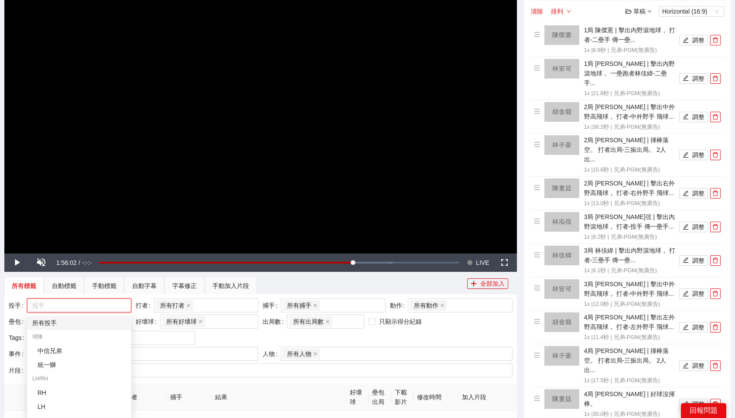
click at [75, 321] on div "所有投手" at bounding box center [79, 323] width 94 height 10
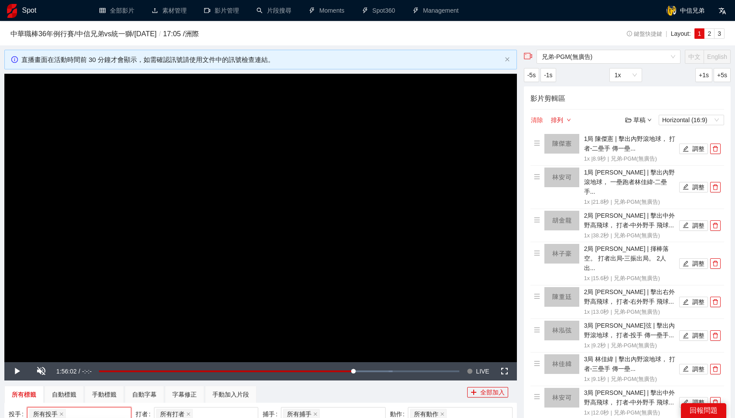
click at [540, 119] on button "清除" at bounding box center [536, 120] width 13 height 10
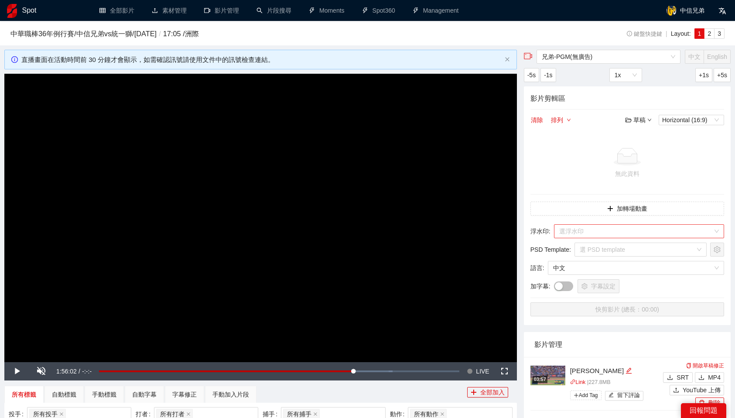
click at [610, 231] on input "search" at bounding box center [636, 231] width 154 height 13
click at [595, 235] on input "search" at bounding box center [636, 231] width 154 height 13
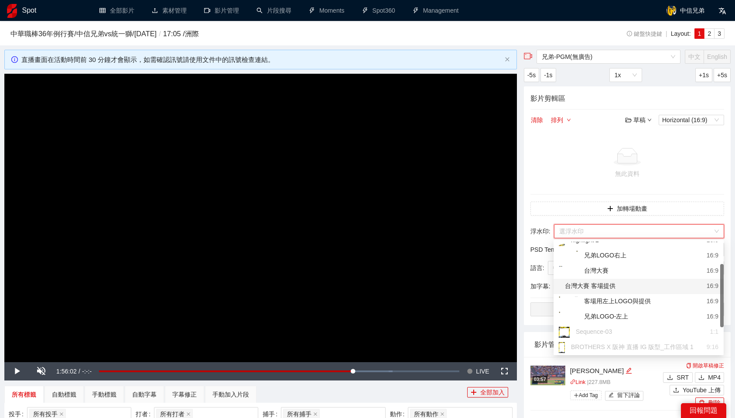
scroll to position [38, 0]
click at [629, 318] on div "兄弟LOGO-左上 16:9" at bounding box center [639, 317] width 160 height 11
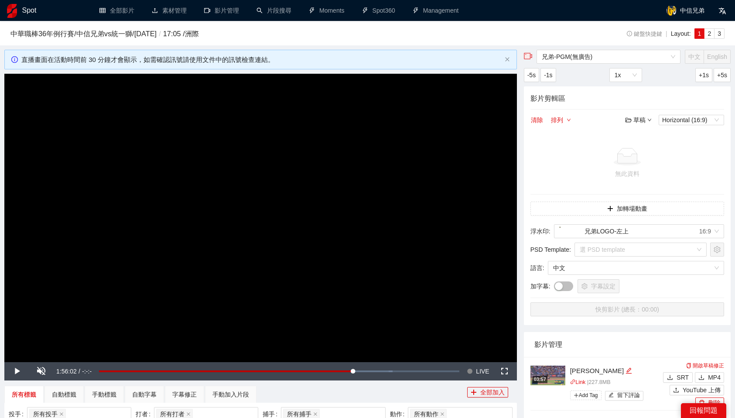
click at [543, 177] on div "無此資料" at bounding box center [627, 174] width 187 height 10
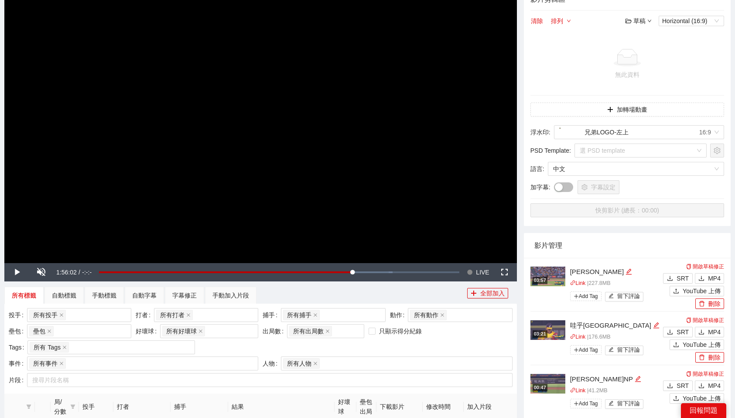
scroll to position [70, 0]
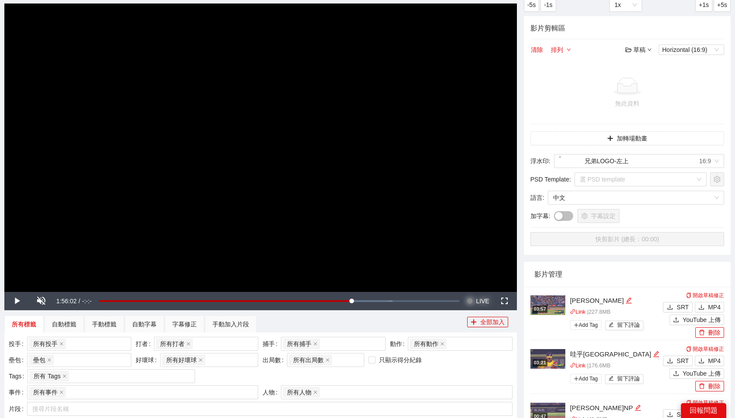
click at [487, 300] on span "LIVE" at bounding box center [482, 301] width 13 height 18
click at [464, 292] on button "Seek to live, currently behind live LIVE" at bounding box center [478, 301] width 28 height 18
click at [11, 301] on span "Video Player" at bounding box center [16, 301] width 24 height 0
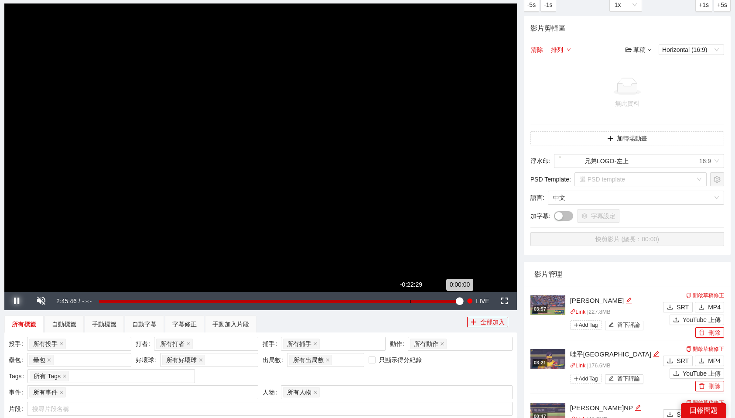
click at [4, 292] on button "Pause" at bounding box center [16, 301] width 24 height 18
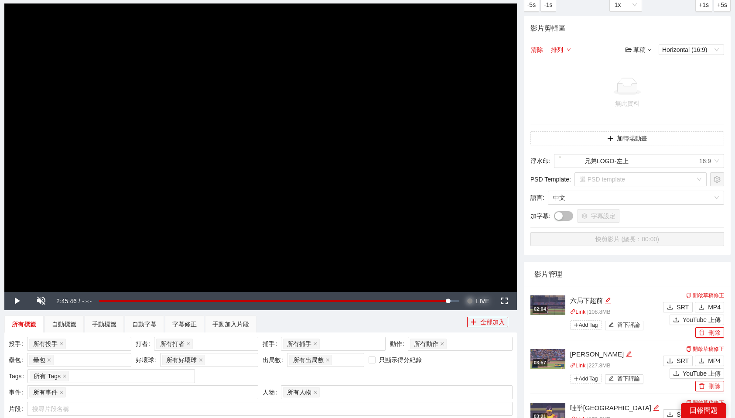
click at [476, 301] on span "LIVE" at bounding box center [482, 301] width 13 height 18
click at [18, 301] on span "Video Player" at bounding box center [16, 301] width 24 height 0
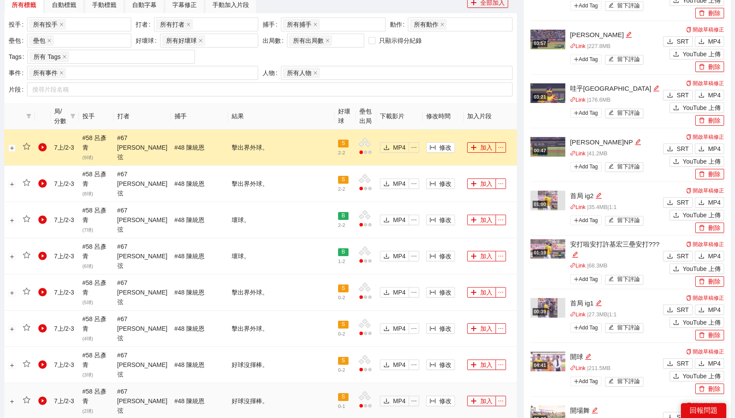
scroll to position [389, 0]
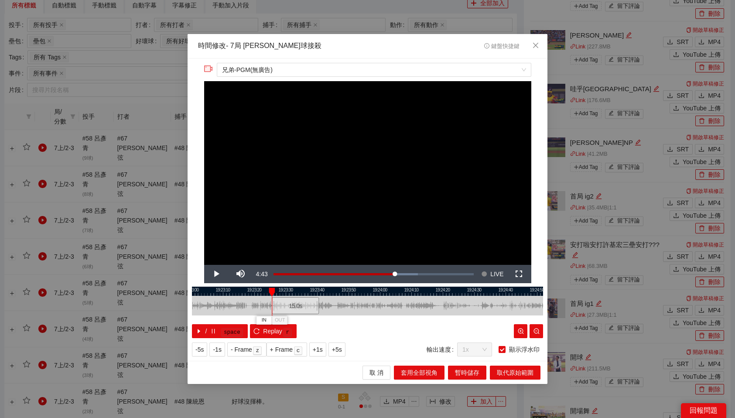
drag, startPoint x: 380, startPoint y: 304, endPoint x: 297, endPoint y: 310, distance: 83.1
click at [297, 310] on div "15.0 s" at bounding box center [295, 305] width 47 height 17
drag, startPoint x: 297, startPoint y: 310, endPoint x: 292, endPoint y: 310, distance: 5.7
click at [292, 310] on div "15.0 s" at bounding box center [289, 305] width 47 height 17
click at [288, 310] on div "15.0 s" at bounding box center [286, 305] width 47 height 17
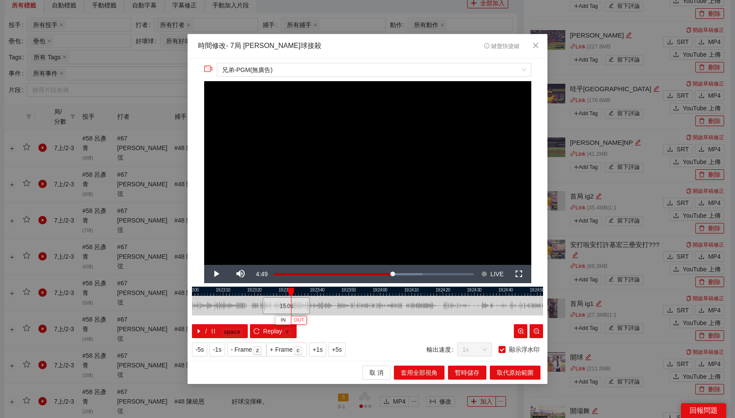
click at [303, 318] on span "OUT" at bounding box center [299, 320] width 10 height 8
click at [509, 371] on span "取代原始範圍" at bounding box center [515, 373] width 37 height 10
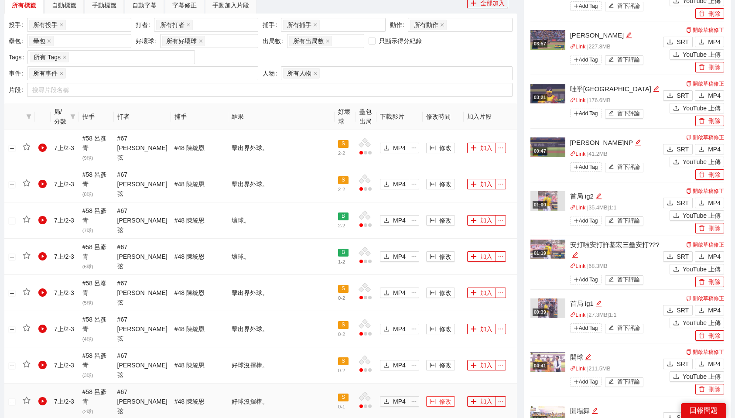
scroll to position [368, 0]
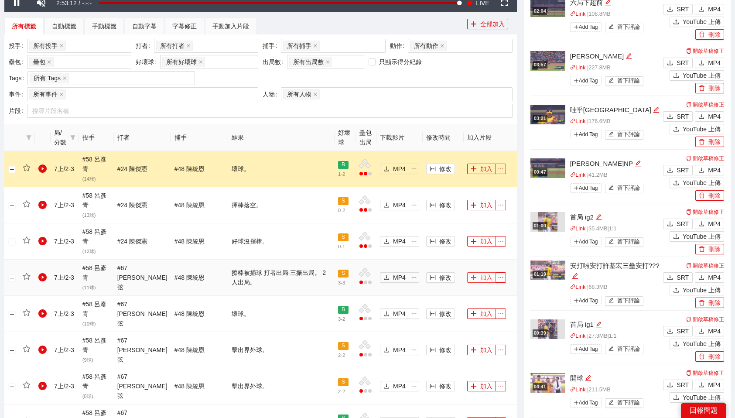
click at [477, 272] on button "加入" at bounding box center [481, 277] width 29 height 10
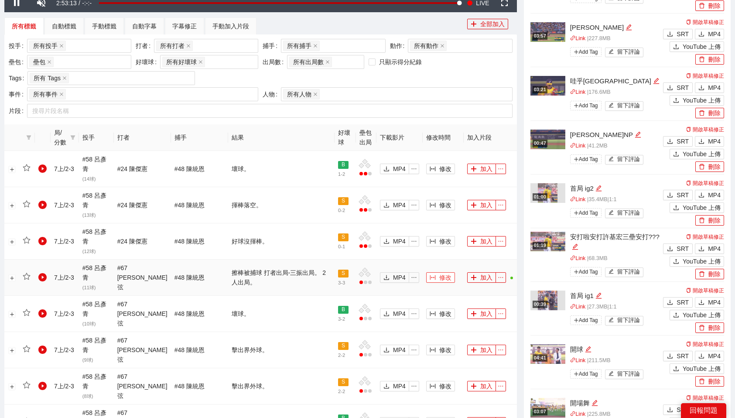
click at [441, 273] on span "修改" at bounding box center [445, 278] width 12 height 10
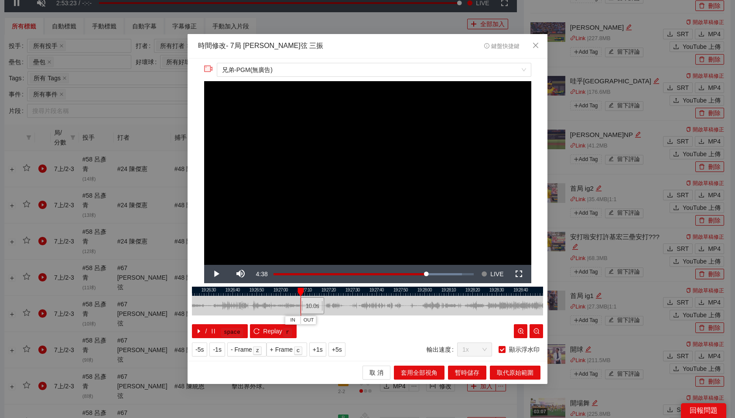
drag, startPoint x: 401, startPoint y: 305, endPoint x: 320, endPoint y: 305, distance: 81.1
click at [320, 305] on div "10.0 s" at bounding box center [367, 306] width 351 height 20
drag, startPoint x: 320, startPoint y: 305, endPoint x: 343, endPoint y: 302, distance: 23.8
click at [343, 302] on div "19.8 s" at bounding box center [367, 306] width 351 height 20
drag, startPoint x: 329, startPoint y: 304, endPoint x: 277, endPoint y: 304, distance: 52.3
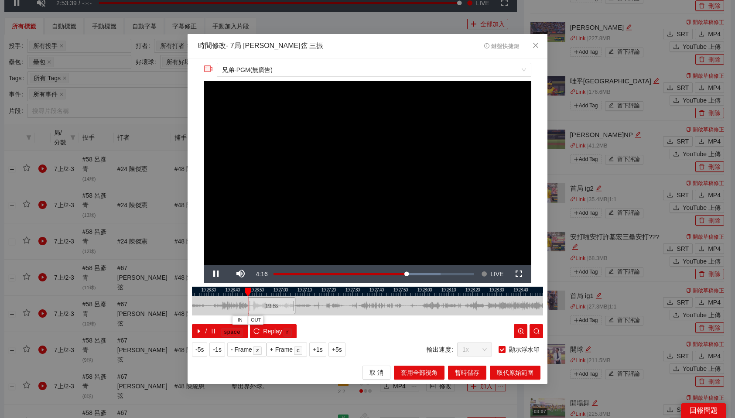
click at [277, 304] on div "19.8 s" at bounding box center [272, 305] width 48 height 17
drag, startPoint x: 265, startPoint y: 292, endPoint x: 285, endPoint y: 294, distance: 20.2
click at [285, 294] on div at bounding box center [285, 291] width 6 height 9
click at [298, 321] on span "OUT" at bounding box center [294, 320] width 10 height 8
click at [511, 374] on span "取代原始範圍" at bounding box center [515, 373] width 37 height 10
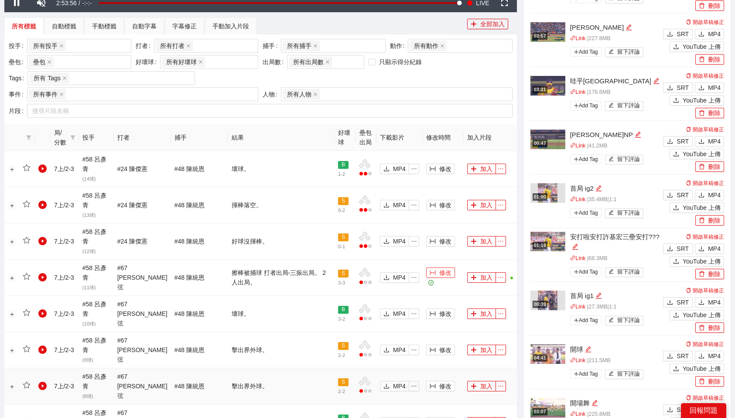
scroll to position [0, 0]
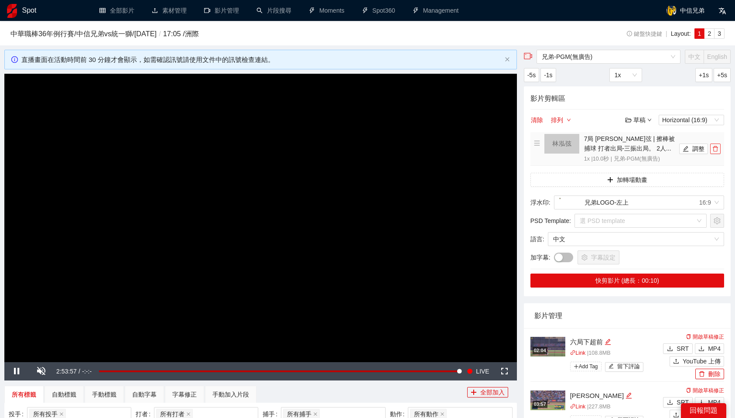
click at [717, 147] on icon "delete" at bounding box center [715, 149] width 5 height 6
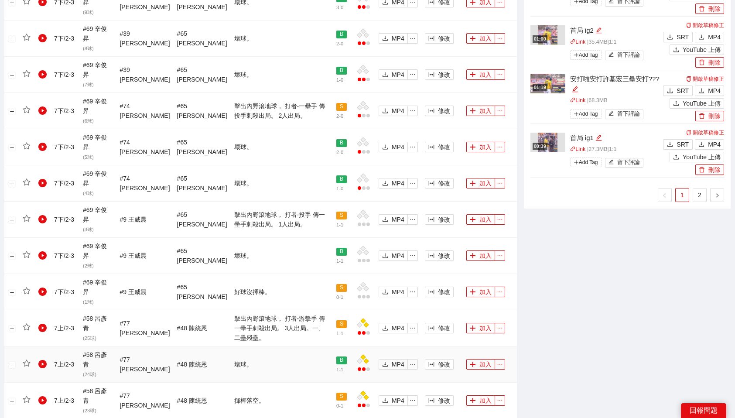
scroll to position [715, 0]
click at [439, 324] on span "修改" at bounding box center [444, 329] width 12 height 10
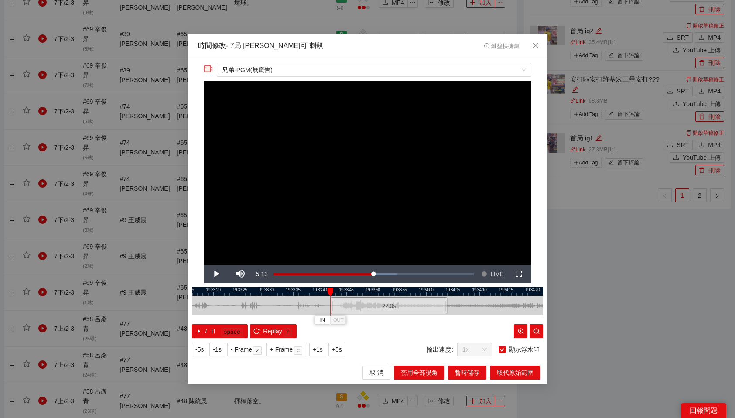
drag, startPoint x: 345, startPoint y: 301, endPoint x: 366, endPoint y: 301, distance: 21.4
click at [366, 301] on div "22.0 s" at bounding box center [388, 305] width 117 height 17
click at [407, 321] on span "OUT" at bounding box center [407, 320] width 10 height 8
click at [533, 376] on span "取代原始範圍" at bounding box center [515, 373] width 37 height 10
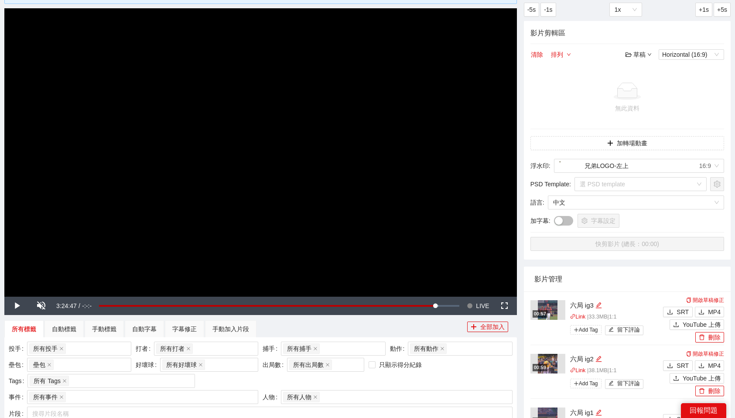
scroll to position [141, 0]
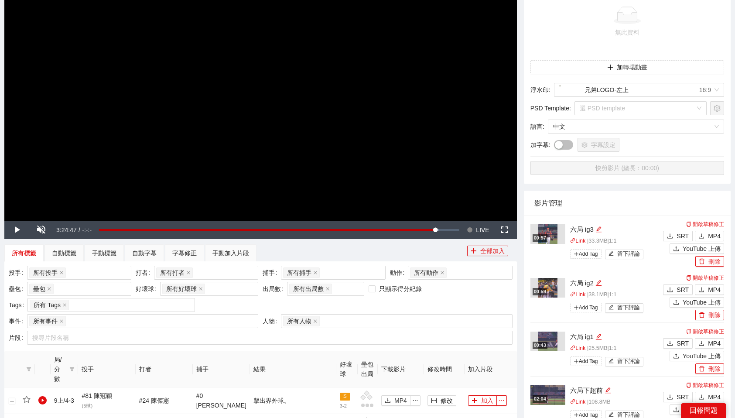
click at [97, 274] on div "所有投手 + 0 ..." at bounding box center [74, 272] width 91 height 12
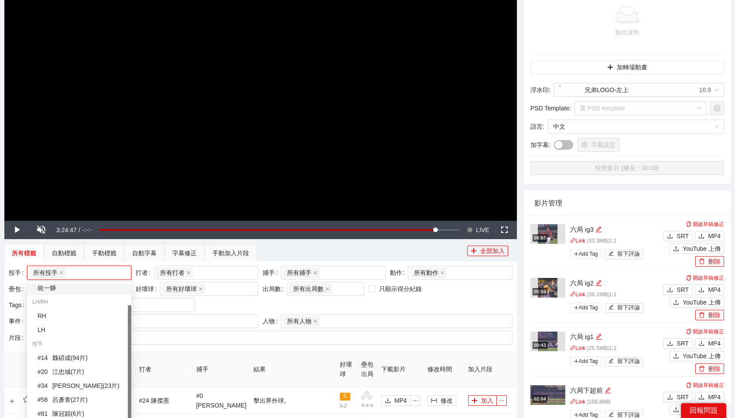
scroll to position [45, 0]
click at [93, 395] on div "# 58 [PERSON_NAME] ( 27 片 )" at bounding box center [82, 399] width 89 height 10
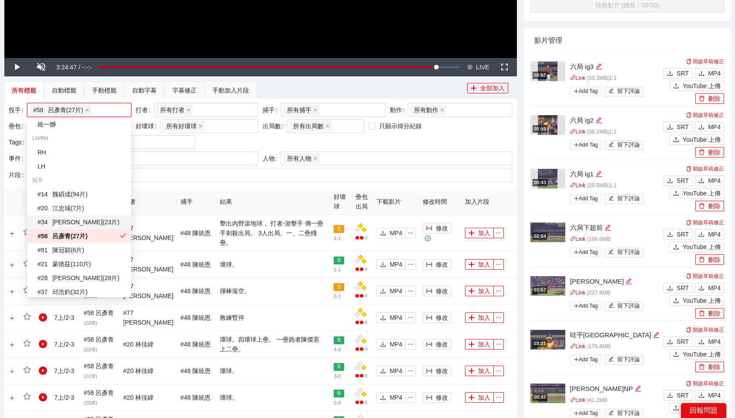
scroll to position [734, 0]
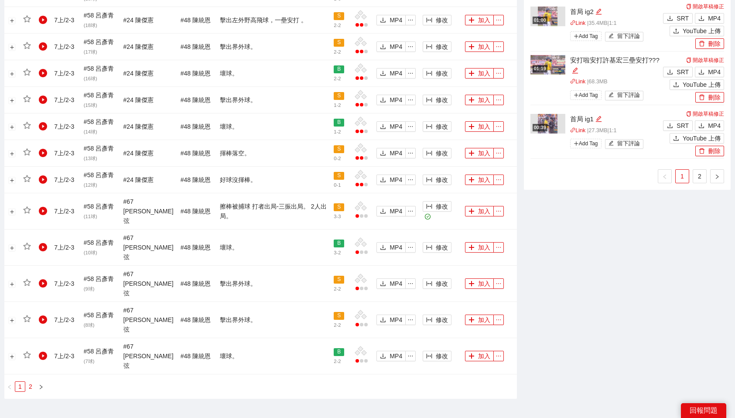
click at [31, 382] on link "2" at bounding box center [31, 387] width 10 height 10
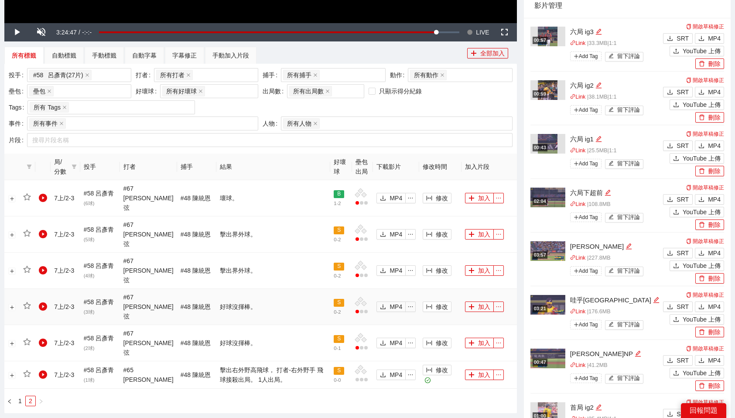
scroll to position [332, 0]
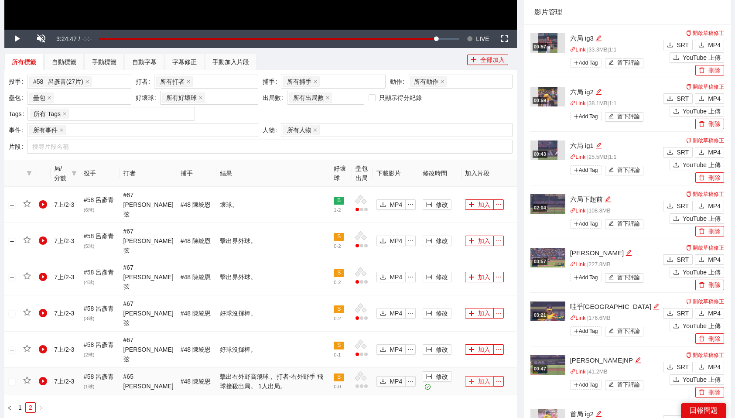
click at [475, 376] on button "加入" at bounding box center [479, 381] width 29 height 10
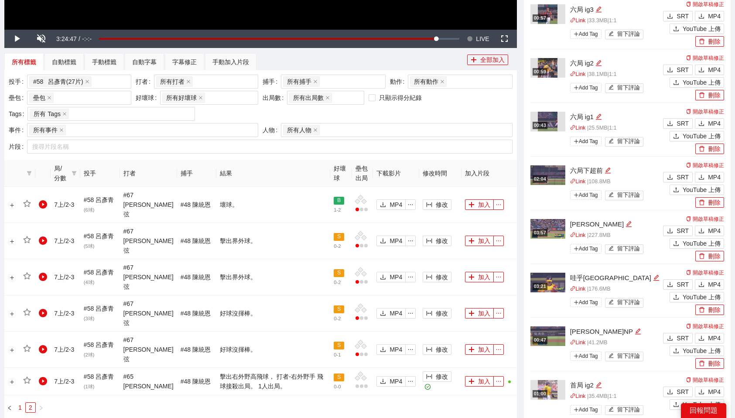
click at [20, 403] on link "1" at bounding box center [20, 408] width 10 height 10
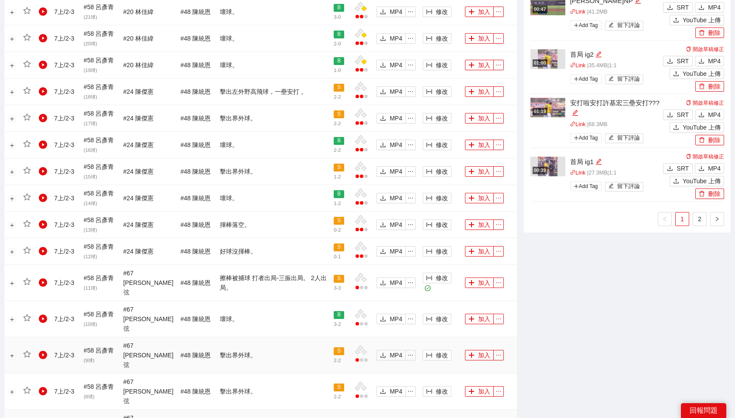
scroll to position [658, 0]
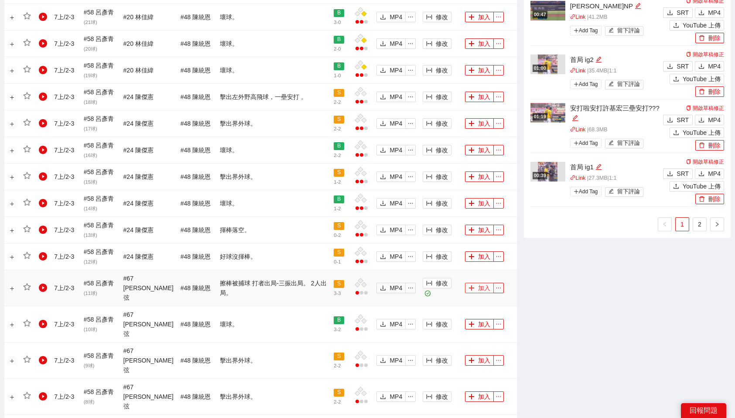
click at [474, 283] on button "加入" at bounding box center [479, 288] width 29 height 10
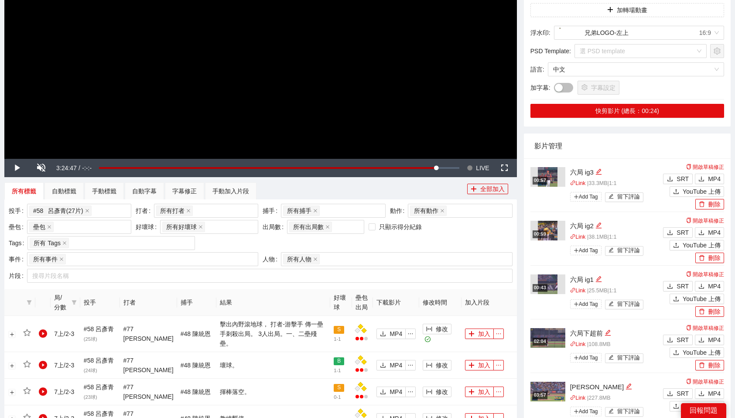
scroll to position [219, 0]
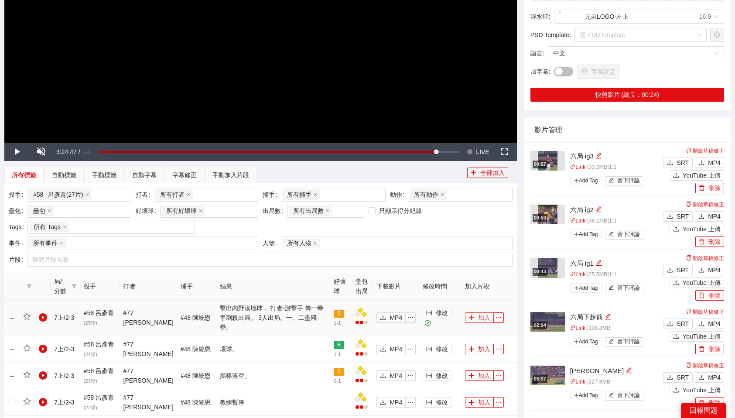
click at [478, 316] on button "加入" at bounding box center [479, 317] width 29 height 10
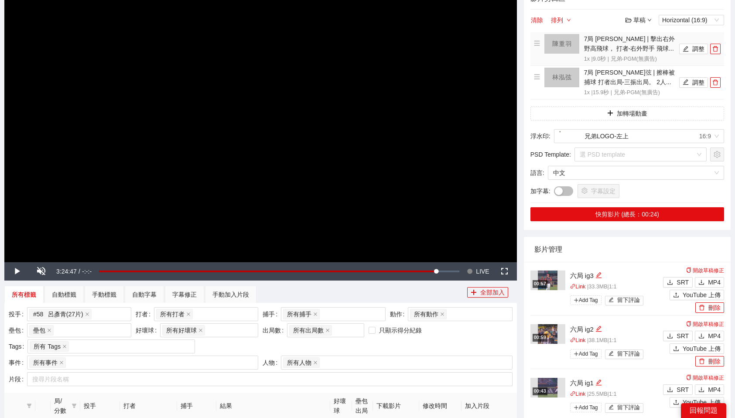
scroll to position [0, 0]
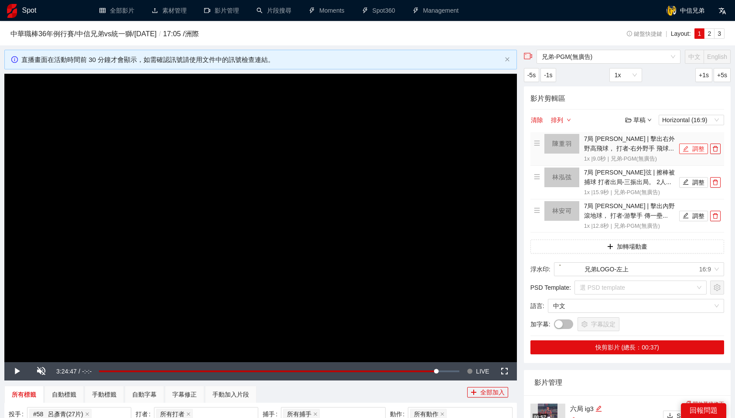
click at [693, 153] on button "調整" at bounding box center [693, 148] width 29 height 10
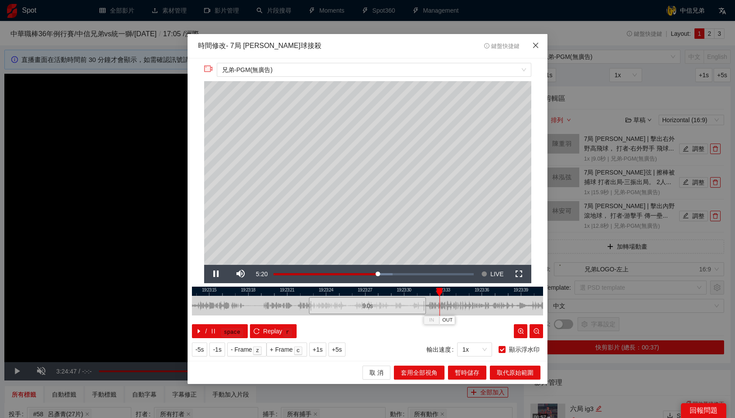
click at [537, 45] on icon "close" at bounding box center [535, 45] width 7 height 7
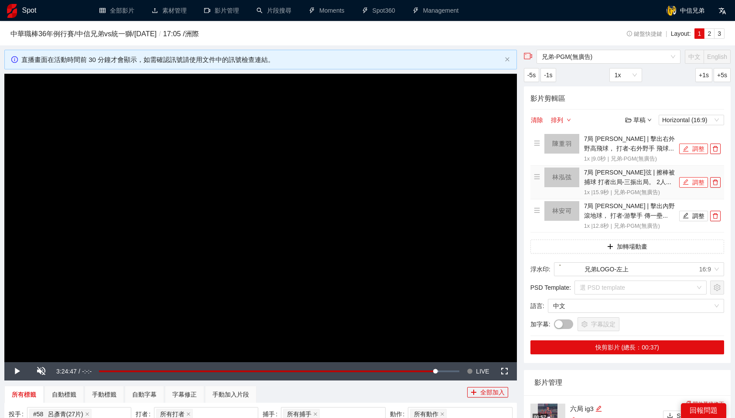
click at [688, 182] on icon "edit" at bounding box center [686, 182] width 6 height 6
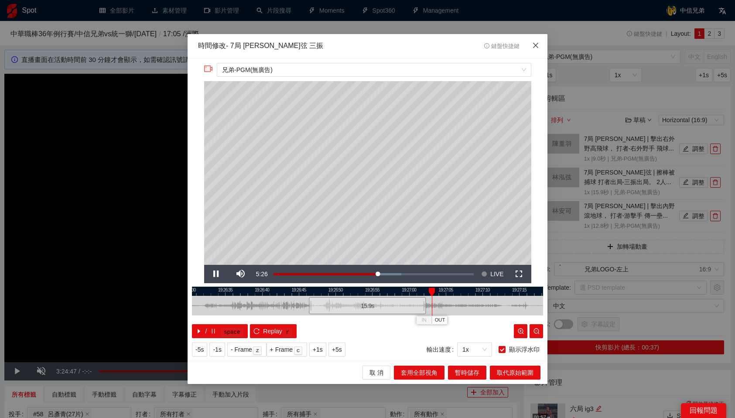
click at [536, 44] on icon "close" at bounding box center [535, 45] width 7 height 7
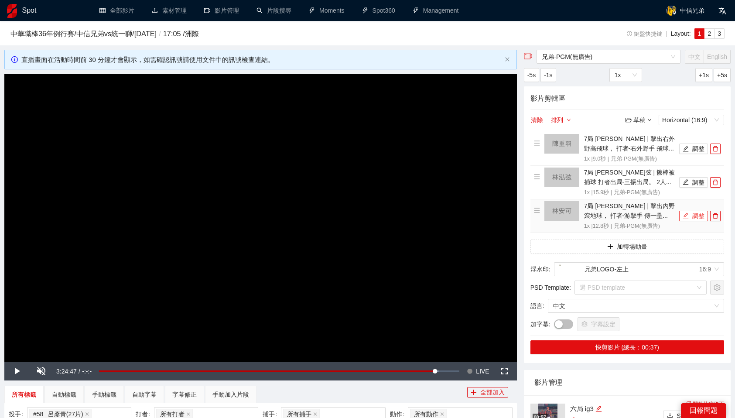
click at [691, 213] on button "調整" at bounding box center [693, 216] width 29 height 10
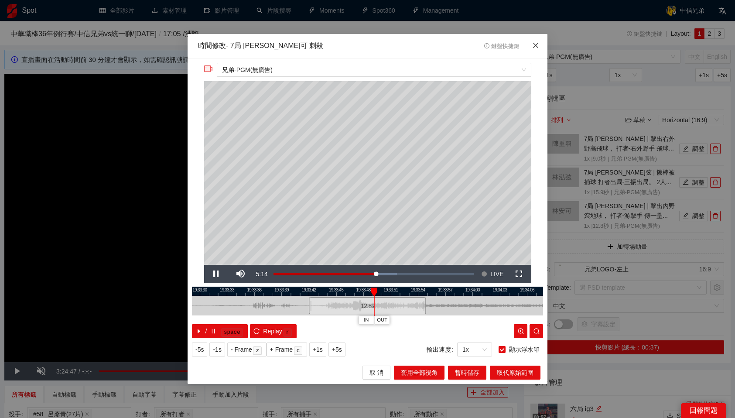
click at [538, 43] on icon "close" at bounding box center [535, 45] width 7 height 7
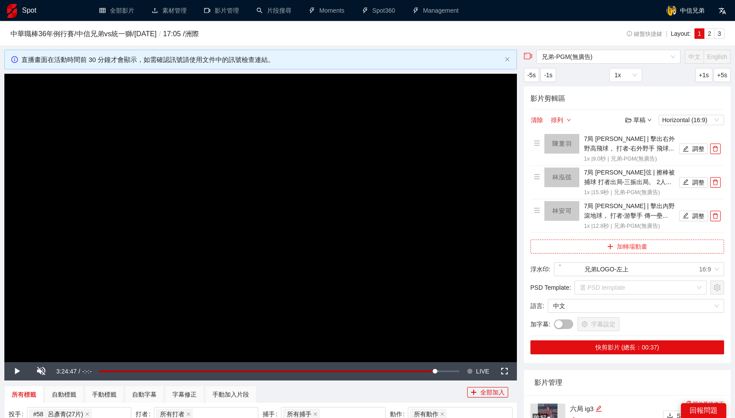
click at [616, 243] on button "加轉場動畫" at bounding box center [627, 246] width 194 height 14
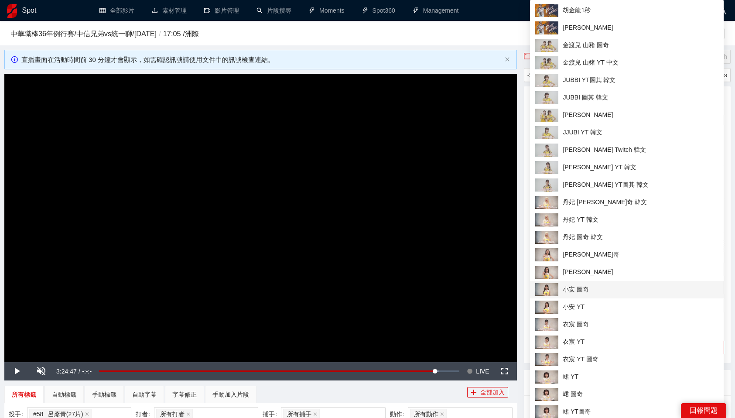
click at [642, 288] on span "小安 圖奇" at bounding box center [626, 289] width 183 height 13
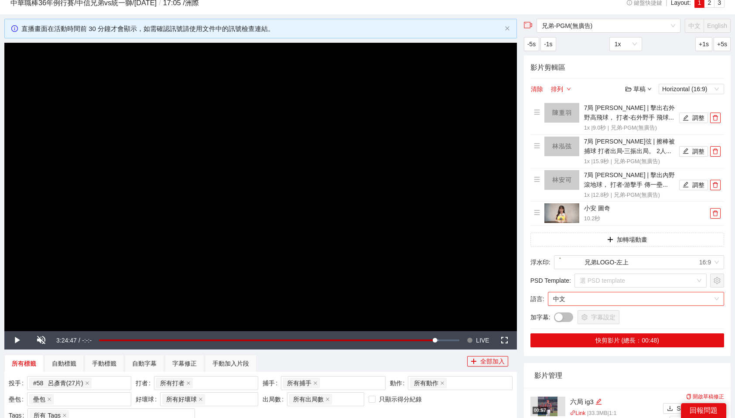
scroll to position [34, 0]
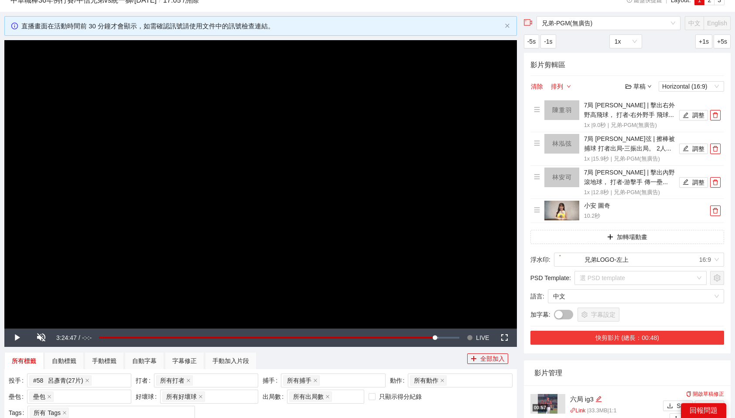
click at [645, 341] on button "快剪影片 (總長：00:48)" at bounding box center [627, 338] width 194 height 14
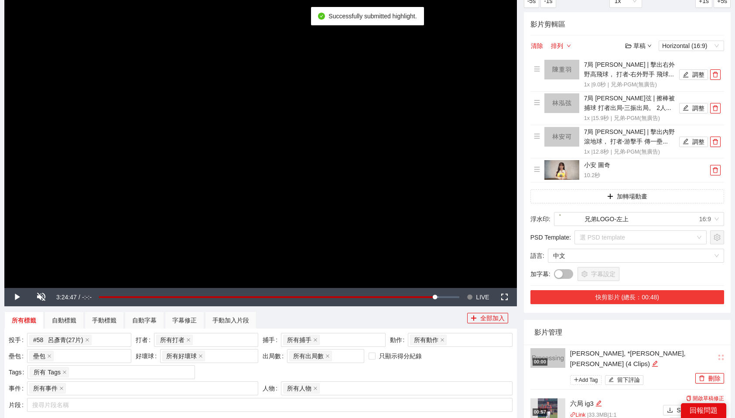
scroll to position [89, 0]
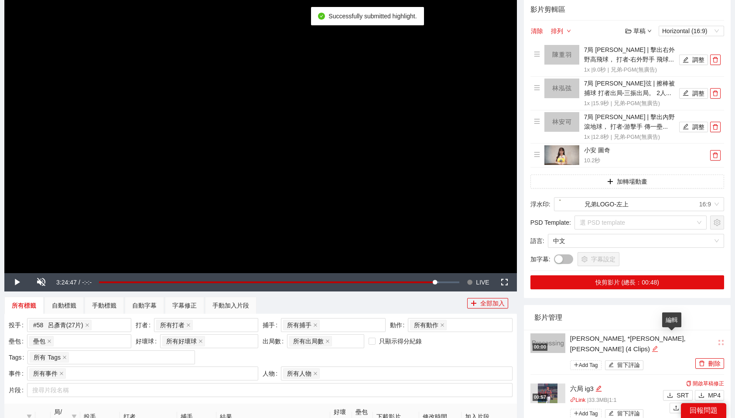
click at [658, 344] on div "編輯" at bounding box center [655, 349] width 7 height 10
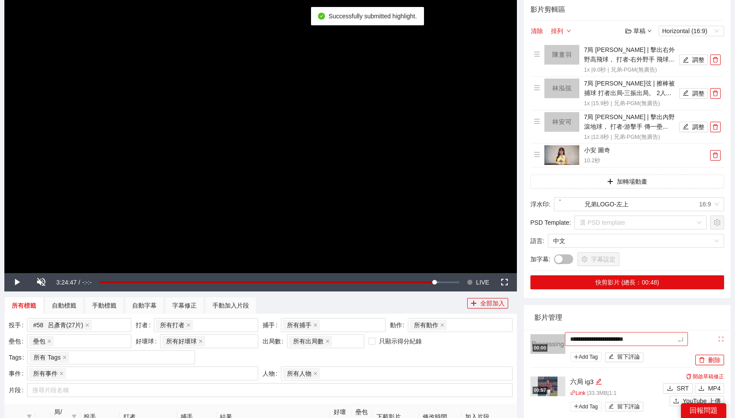
click at [644, 338] on textarea "**********" at bounding box center [626, 339] width 123 height 14
type textarea "*"
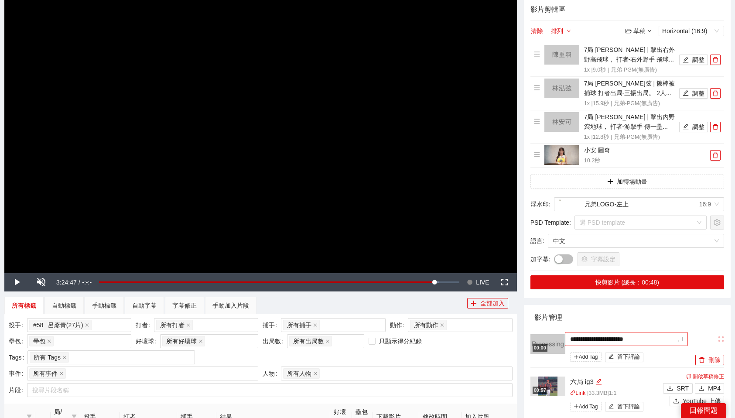
type textarea "*"
type textarea "**"
type textarea "*"
type textarea "**"
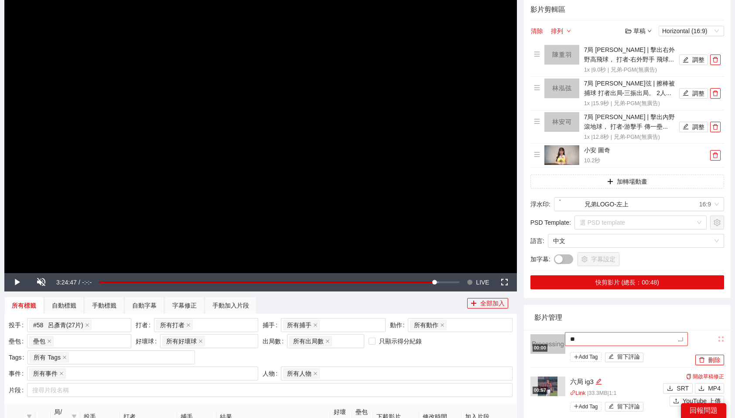
type textarea "***"
type textarea "**"
type textarea "***"
type textarea "****"
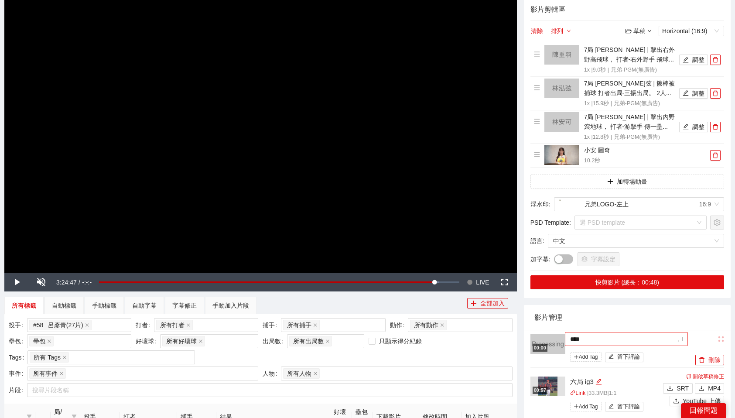
type textarea "*****"
type textarea "***"
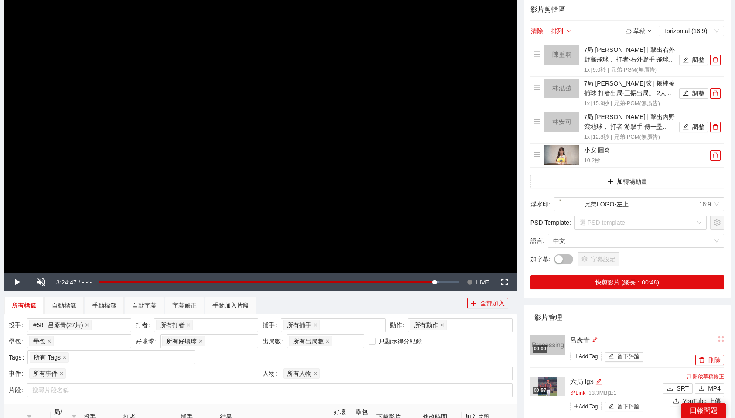
click at [685, 323] on div "影片管理" at bounding box center [627, 317] width 186 height 25
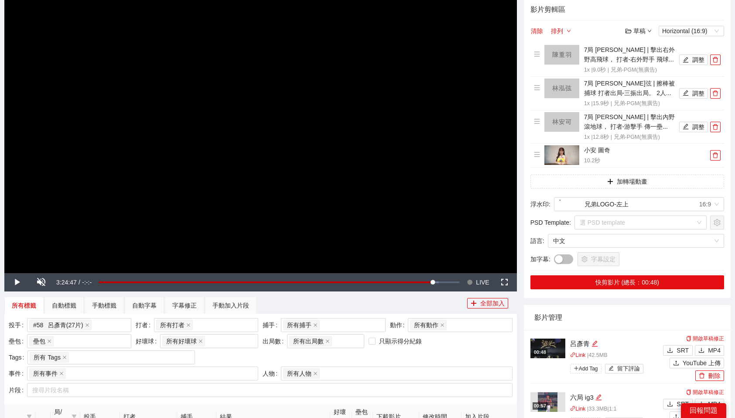
scroll to position [112, 0]
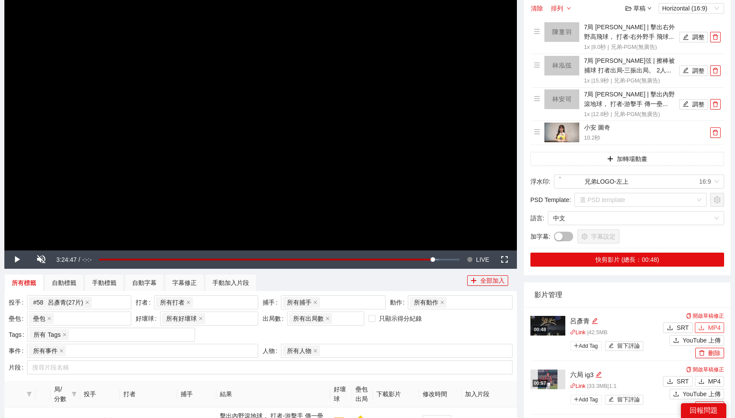
click at [704, 325] on icon "download" at bounding box center [701, 327] width 6 height 6
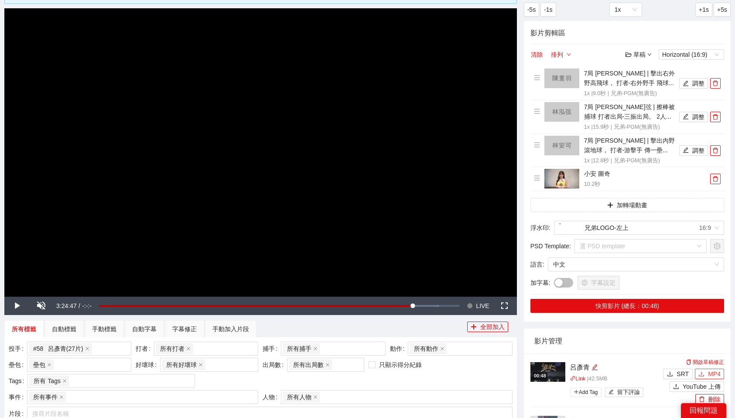
scroll to position [69, 0]
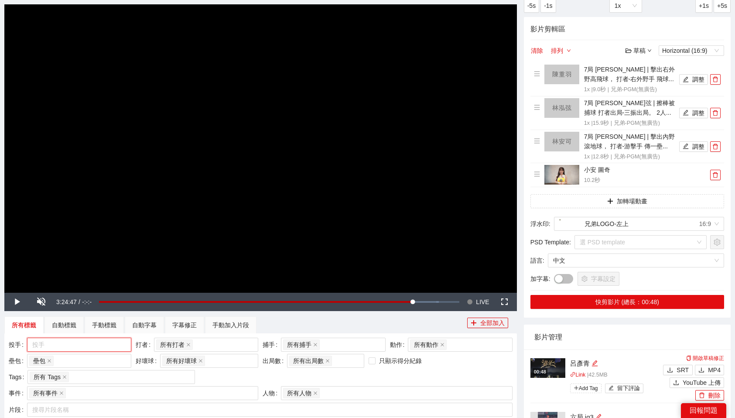
click at [109, 345] on div at bounding box center [74, 344] width 91 height 10
click at [63, 362] on div "所有投手" at bounding box center [79, 362] width 94 height 10
click at [347, 330] on div "所有標籤 自動標籤 手動標籤 自動字幕 字幕修正 手動加入片段" at bounding box center [235, 324] width 463 height 17
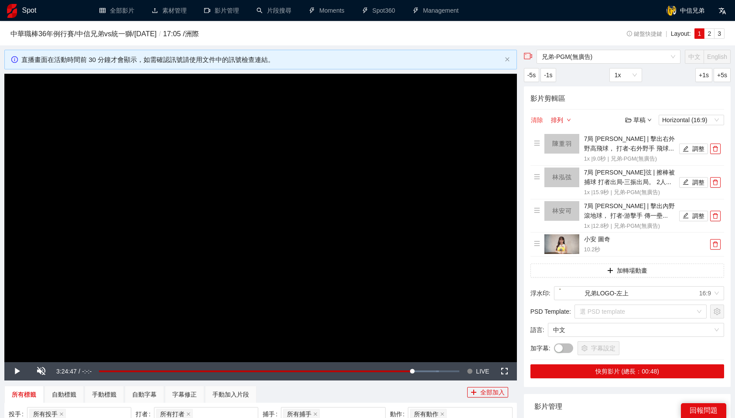
click at [539, 120] on button "清除" at bounding box center [536, 120] width 13 height 10
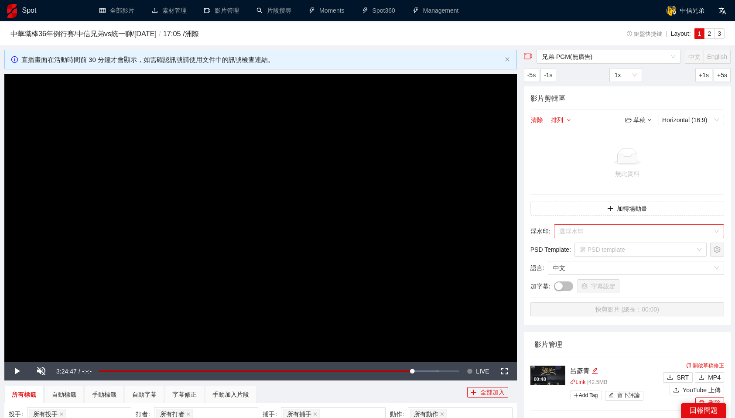
click at [611, 236] on input "search" at bounding box center [636, 231] width 154 height 13
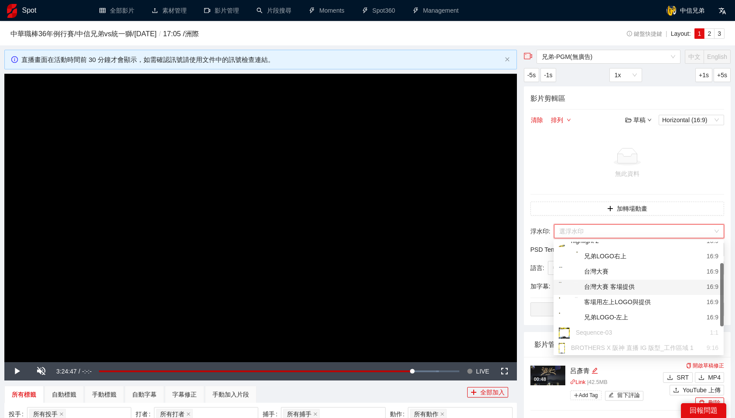
scroll to position [37, 0]
click at [627, 318] on div "兄弟LOGO-左上" at bounding box center [593, 319] width 69 height 11
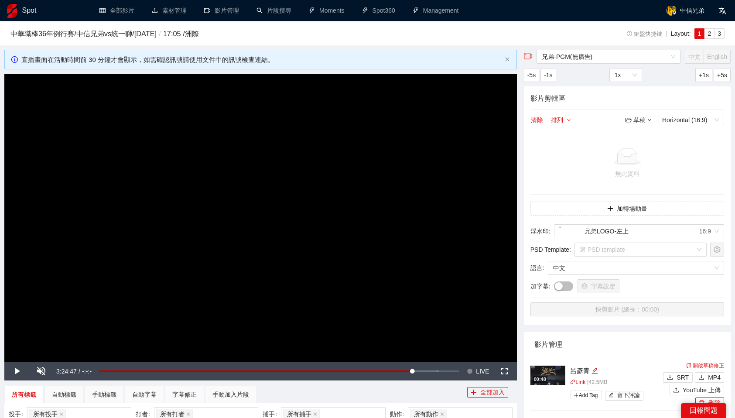
click at [704, 167] on div "無此資料" at bounding box center [627, 163] width 187 height 31
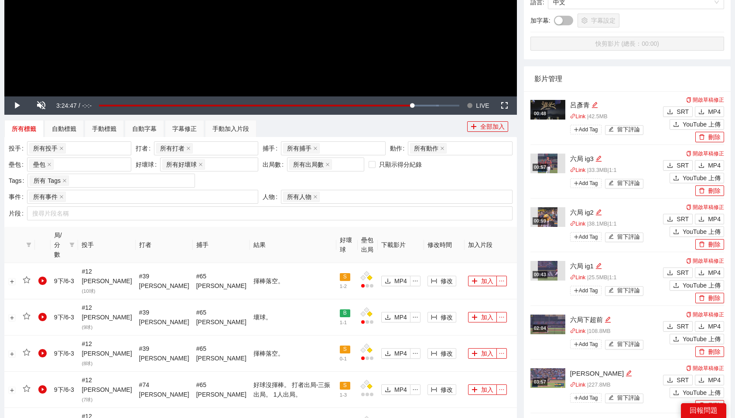
scroll to position [265, 0]
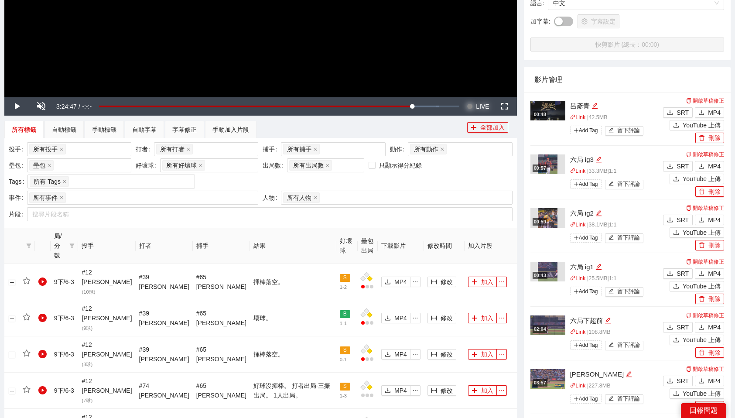
click at [484, 109] on span "LIVE" at bounding box center [482, 106] width 13 height 18
click at [22, 106] on span "Video Player" at bounding box center [16, 106] width 24 height 0
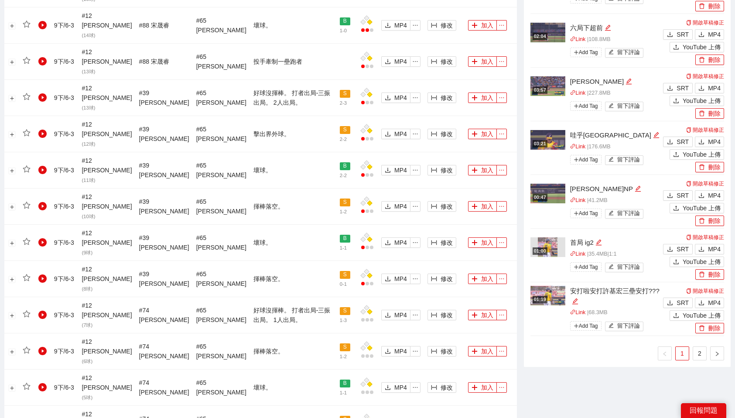
scroll to position [557, 0]
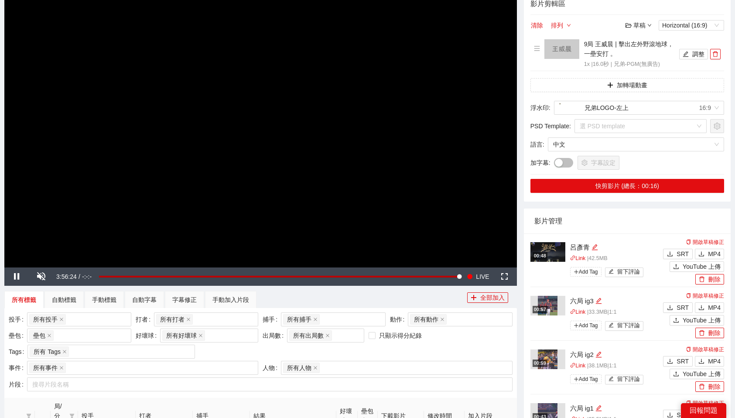
scroll to position [0, 0]
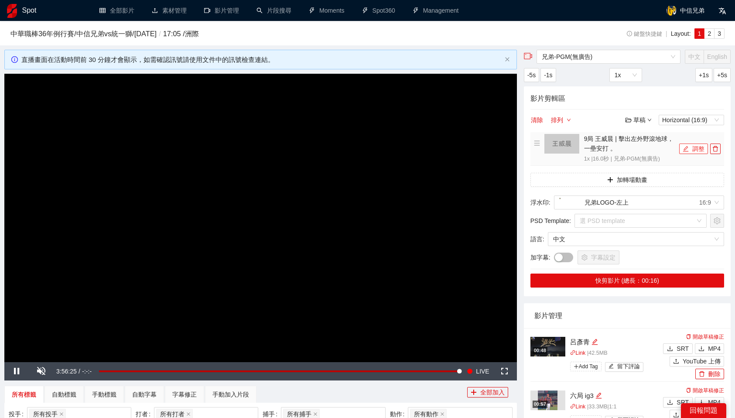
click at [689, 149] on button "調整" at bounding box center [693, 148] width 29 height 10
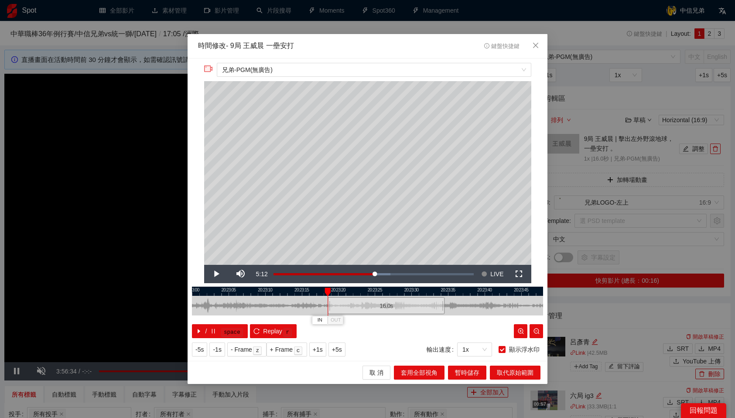
drag, startPoint x: 378, startPoint y: 309, endPoint x: 396, endPoint y: 308, distance: 18.8
click at [396, 308] on div "16.0 s" at bounding box center [386, 305] width 117 height 17
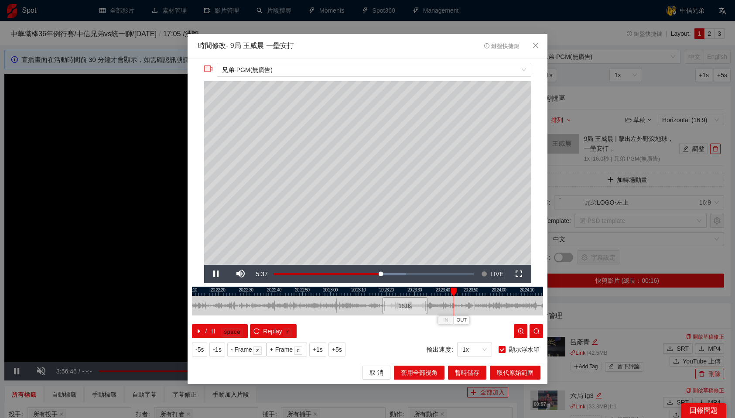
drag, startPoint x: 403, startPoint y: 291, endPoint x: 455, endPoint y: 296, distance: 52.6
click at [455, 296] on div "IN OUT" at bounding box center [454, 291] width 6 height 9
click at [468, 319] on span "OUT" at bounding box center [469, 320] width 10 height 8
click at [515, 373] on span "取代原始範圍" at bounding box center [515, 373] width 37 height 10
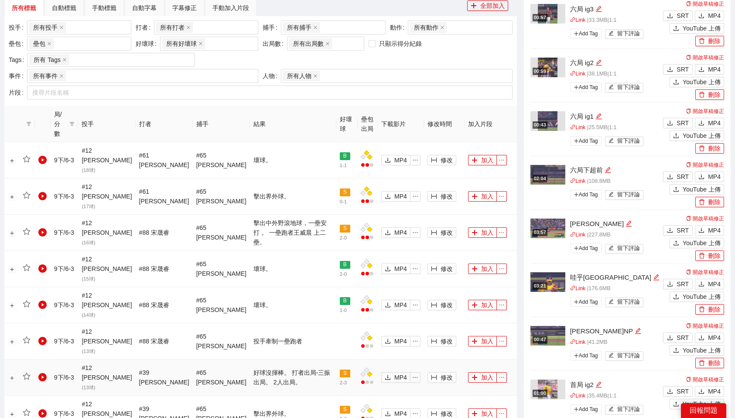
scroll to position [386, 0]
click at [479, 227] on button "加入" at bounding box center [482, 232] width 29 height 10
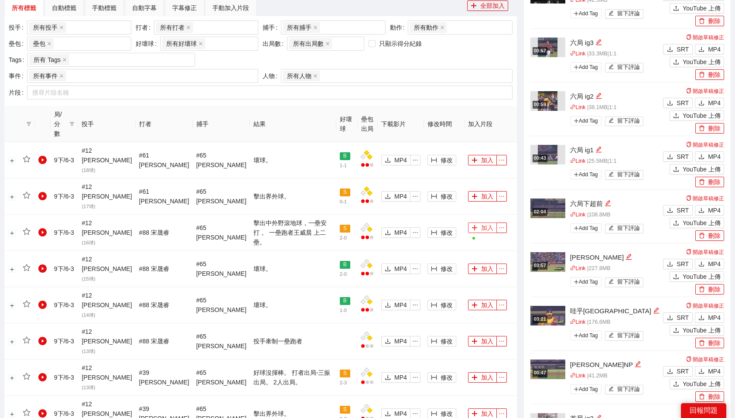
scroll to position [0, 0]
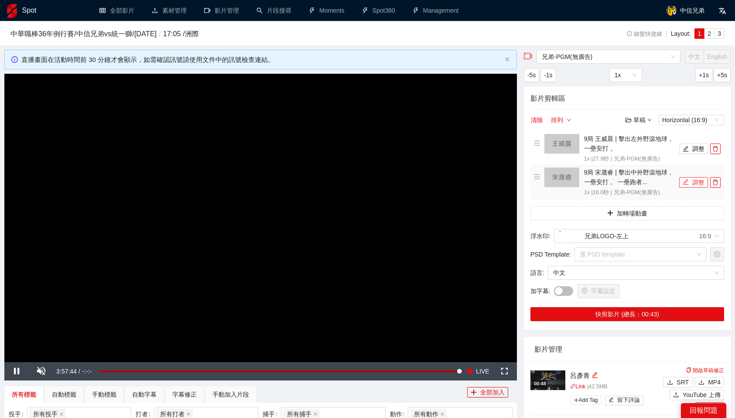
click at [693, 185] on button "調整" at bounding box center [693, 182] width 29 height 10
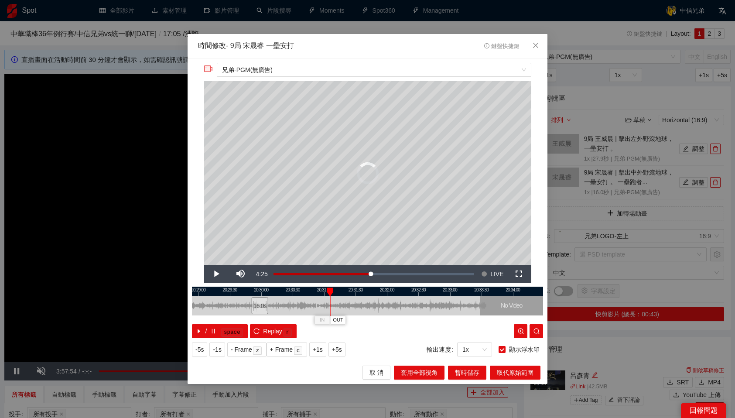
drag, startPoint x: 388, startPoint y: 304, endPoint x: 262, endPoint y: 309, distance: 126.2
click at [262, 309] on div "16.0 s" at bounding box center [260, 305] width 17 height 17
drag, startPoint x: 262, startPoint y: 309, endPoint x: 271, endPoint y: 309, distance: 9.6
click at [271, 309] on div "16.0 s" at bounding box center [269, 305] width 17 height 17
drag, startPoint x: 272, startPoint y: 304, endPoint x: 286, endPoint y: 304, distance: 14.0
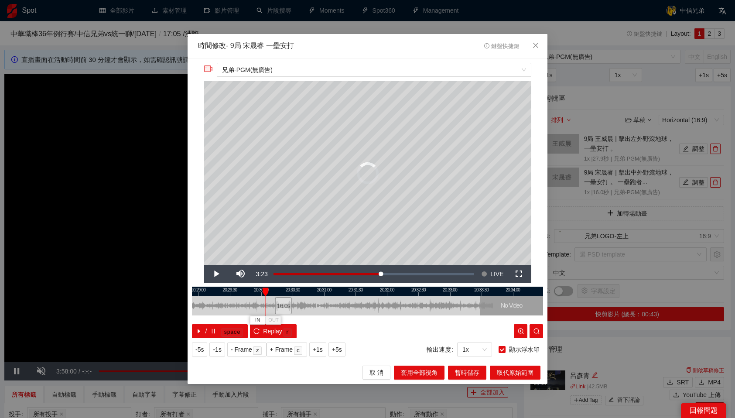
click at [286, 304] on div "16.0 s" at bounding box center [283, 305] width 17 height 17
drag, startPoint x: 286, startPoint y: 304, endPoint x: 299, endPoint y: 305, distance: 13.1
click at [299, 305] on div "16.0 s" at bounding box center [296, 305] width 17 height 17
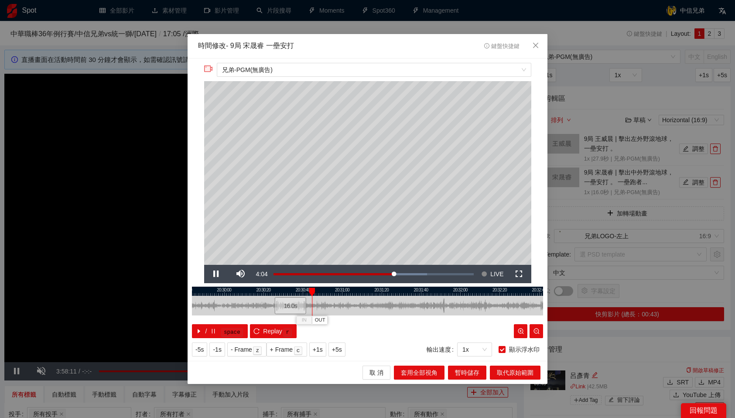
drag, startPoint x: 280, startPoint y: 290, endPoint x: 312, endPoint y: 291, distance: 31.4
click at [312, 291] on div at bounding box center [312, 291] width 6 height 9
drag, startPoint x: 312, startPoint y: 291, endPoint x: 321, endPoint y: 291, distance: 8.7
click at [321, 291] on div at bounding box center [321, 291] width 6 height 9
click at [340, 319] on span "OUT" at bounding box center [337, 320] width 10 height 8
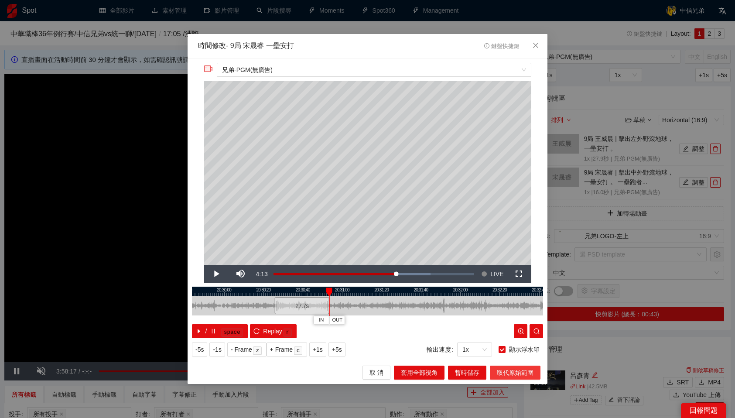
click at [518, 372] on span "取代原始範圍" at bounding box center [515, 373] width 37 height 10
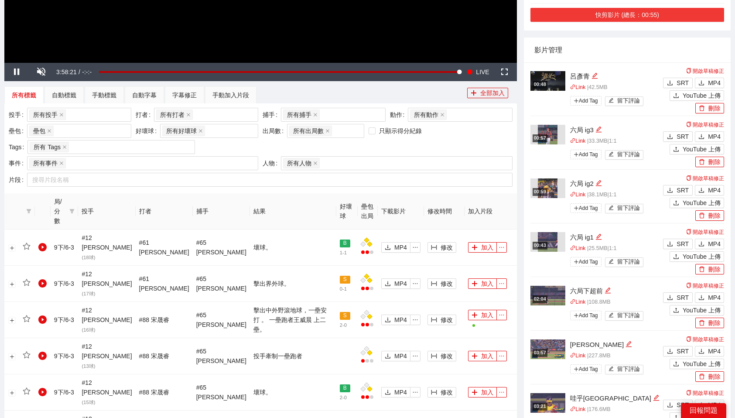
scroll to position [323, 0]
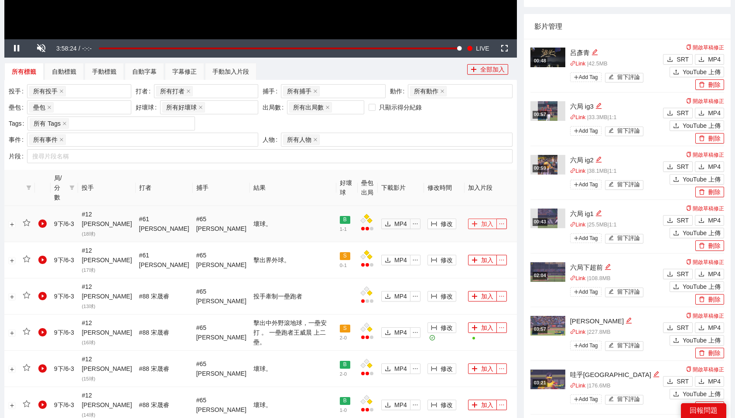
click at [481, 219] on button "加入" at bounding box center [482, 224] width 29 height 10
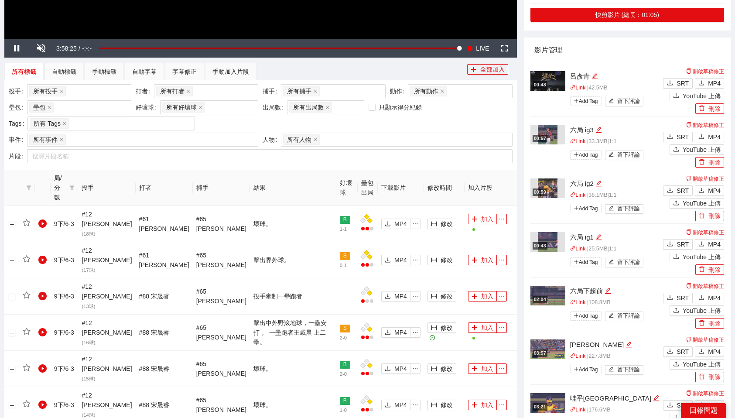
scroll to position [67, 0]
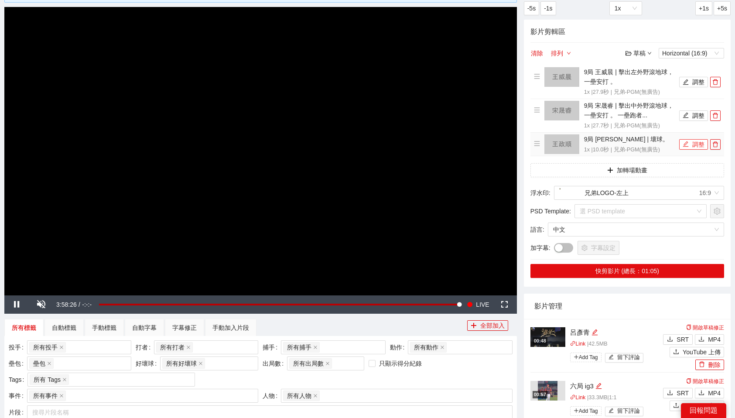
click at [683, 144] on icon "edit" at bounding box center [686, 144] width 6 height 6
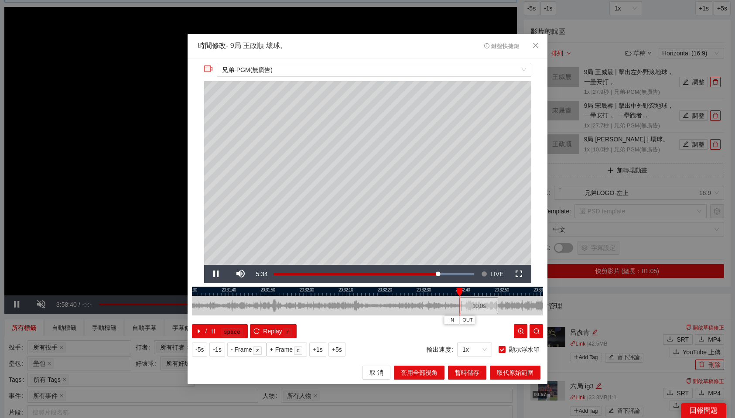
drag, startPoint x: 397, startPoint y: 309, endPoint x: 488, endPoint y: 311, distance: 90.3
click at [488, 311] on div "10.0 s" at bounding box center [478, 305] width 39 height 17
drag, startPoint x: 494, startPoint y: 292, endPoint x: 523, endPoint y: 294, distance: 29.3
click at [523, 294] on div at bounding box center [523, 291] width 6 height 9
click at [538, 320] on button "OUT" at bounding box center [544, 320] width 16 height 8
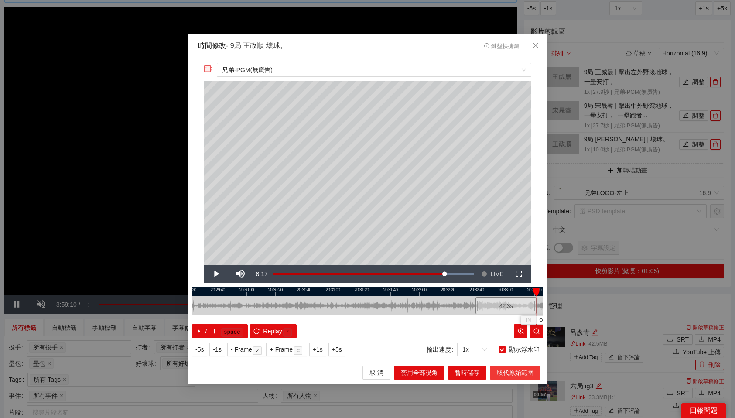
click at [513, 374] on span "取代原始範圍" at bounding box center [515, 373] width 37 height 10
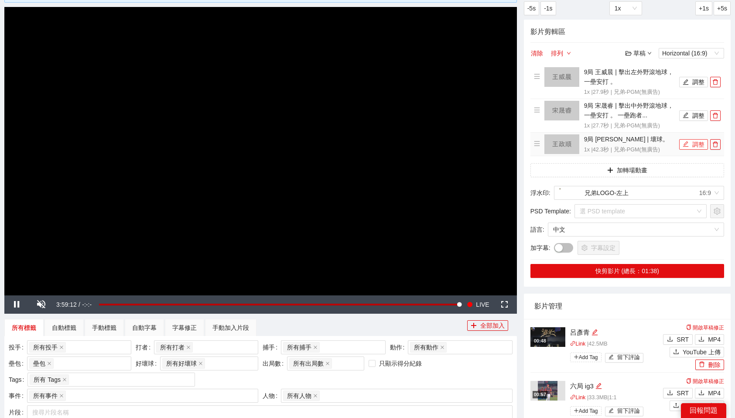
click at [696, 144] on button "調整" at bounding box center [693, 144] width 29 height 10
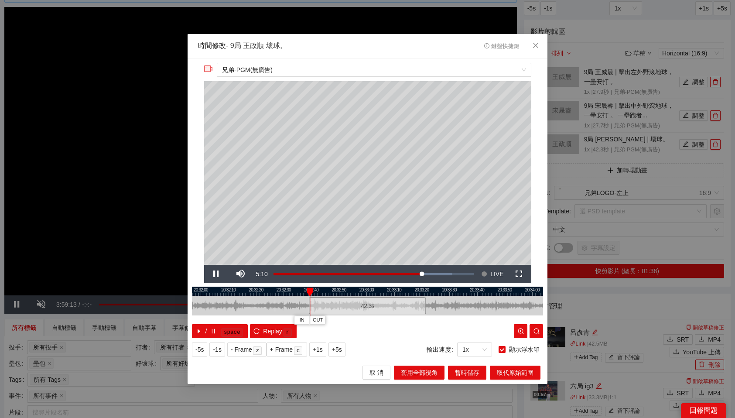
click at [425, 293] on div at bounding box center [367, 291] width 351 height 9
click at [427, 289] on div at bounding box center [367, 291] width 351 height 9
click at [436, 320] on span "OUT" at bounding box center [439, 320] width 10 height 8
click at [508, 371] on span "取代原始範圍" at bounding box center [515, 373] width 37 height 10
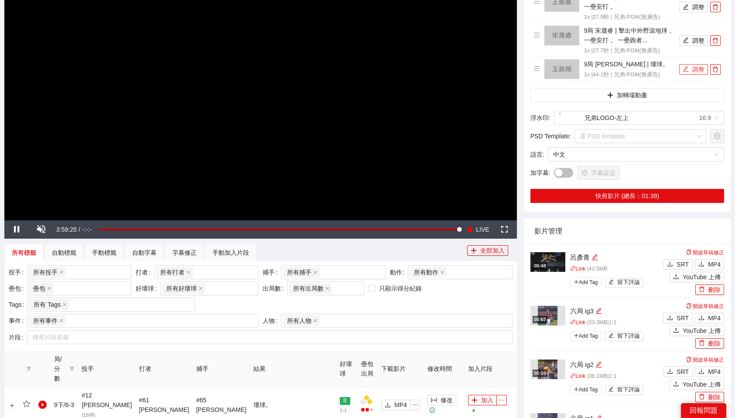
scroll to position [145, 0]
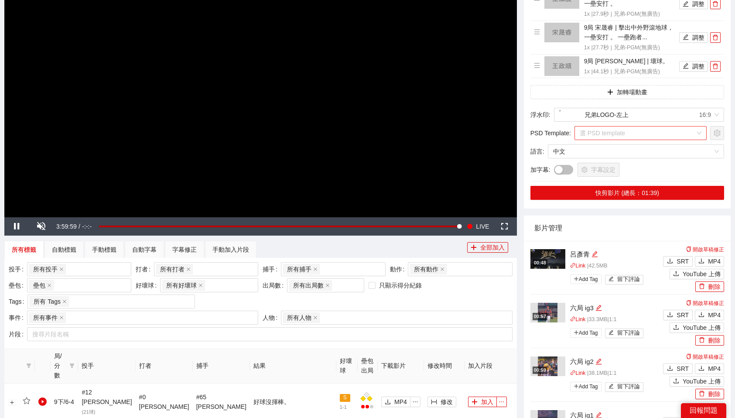
click at [640, 133] on input "search" at bounding box center [638, 132] width 116 height 13
click at [662, 167] on div "字幕設定" at bounding box center [639, 170] width 170 height 14
click at [641, 95] on button "加轉場動畫" at bounding box center [627, 92] width 194 height 14
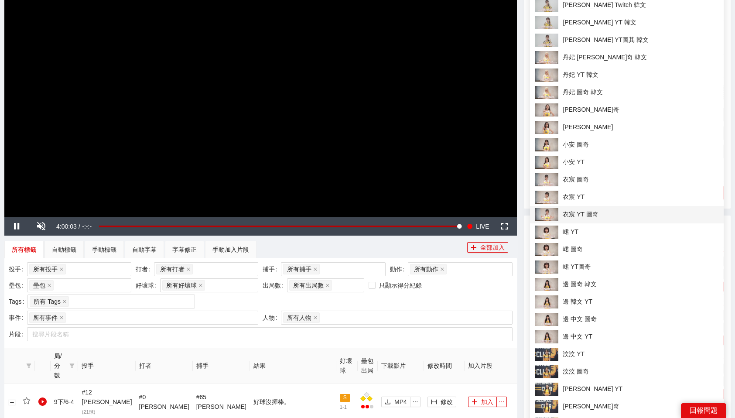
click at [587, 212] on span "衣宸 YT 圖奇" at bounding box center [626, 214] width 183 height 13
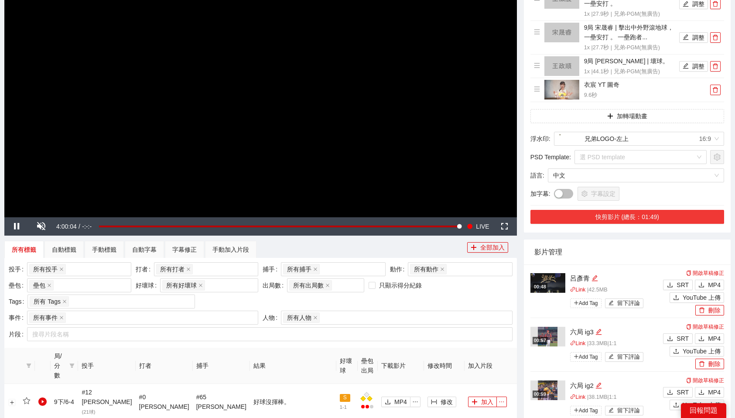
click at [666, 215] on button "快剪影片 (總長：01:49)" at bounding box center [627, 217] width 194 height 14
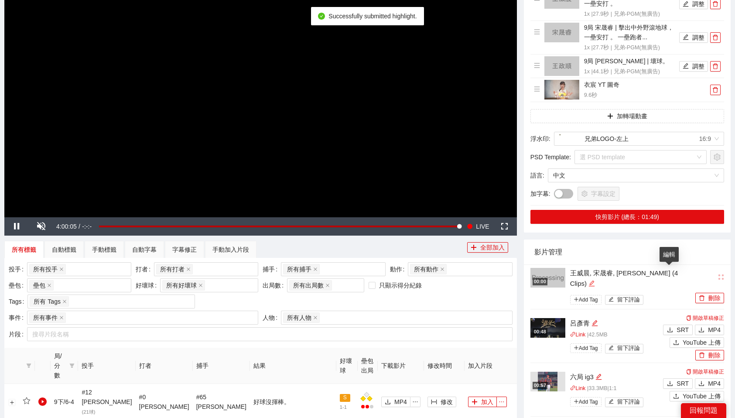
click at [595, 280] on icon "edit" at bounding box center [591, 283] width 7 height 7
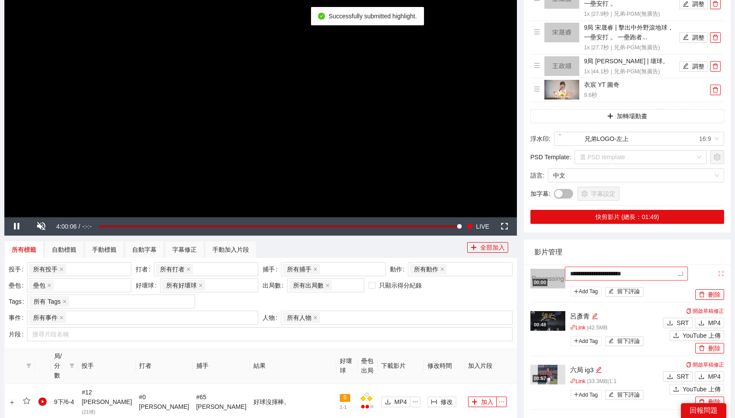
click at [642, 273] on textarea "**********" at bounding box center [626, 273] width 123 height 14
type textarea "*"
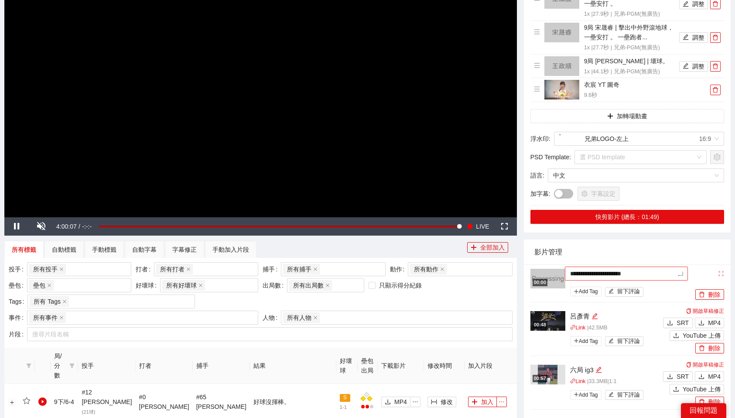
type textarea "*"
type textarea "**"
type textarea "***"
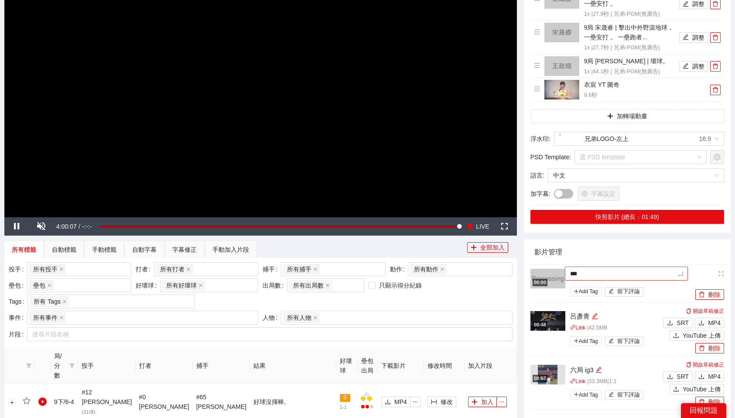
type textarea "*"
type textarea "**"
type textarea "***"
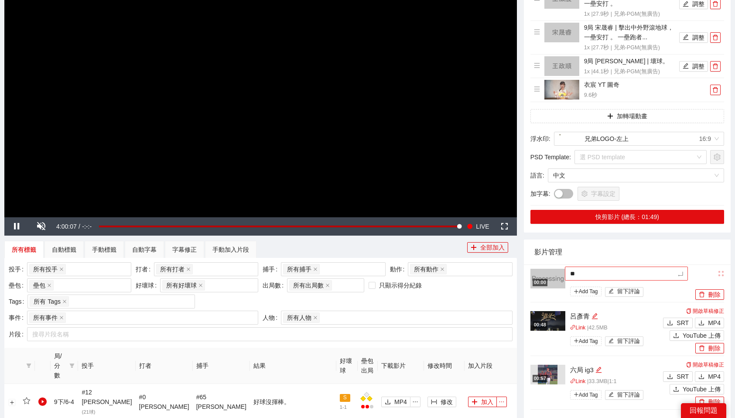
type textarea "***"
type textarea "****"
type textarea "**"
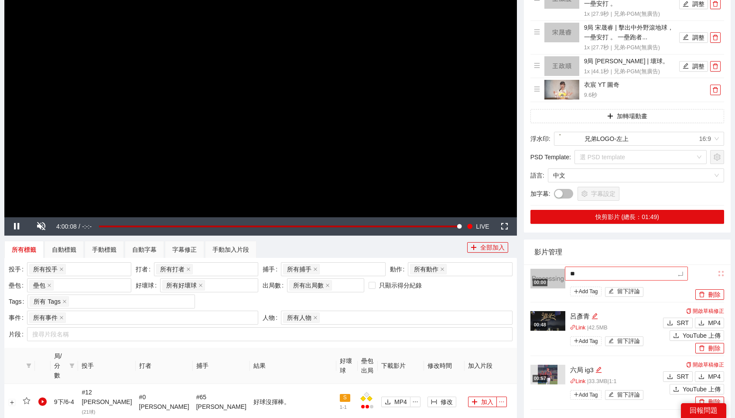
type textarea "***"
type textarea "****"
type textarea "*****"
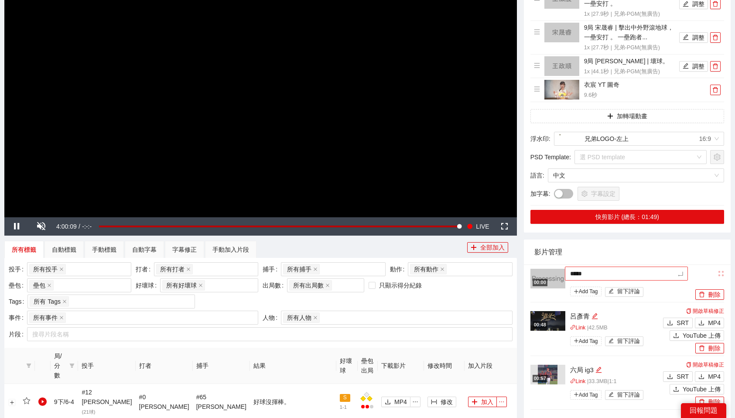
type textarea "****"
click at [666, 254] on div "影片管理" at bounding box center [627, 251] width 186 height 25
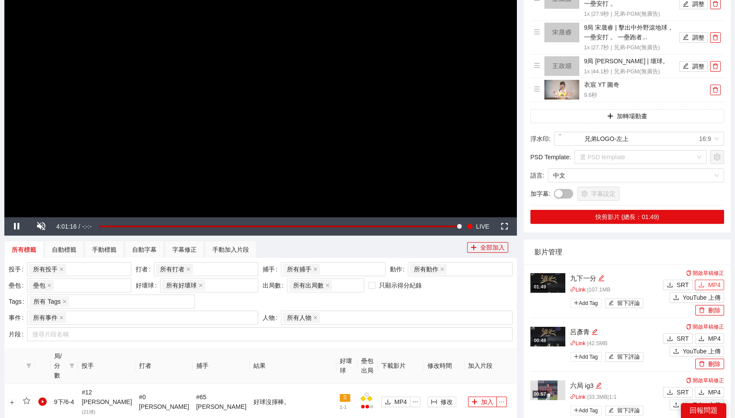
click at [712, 284] on span "MP4" at bounding box center [714, 285] width 13 height 10
